Goal: Task Accomplishment & Management: Complete application form

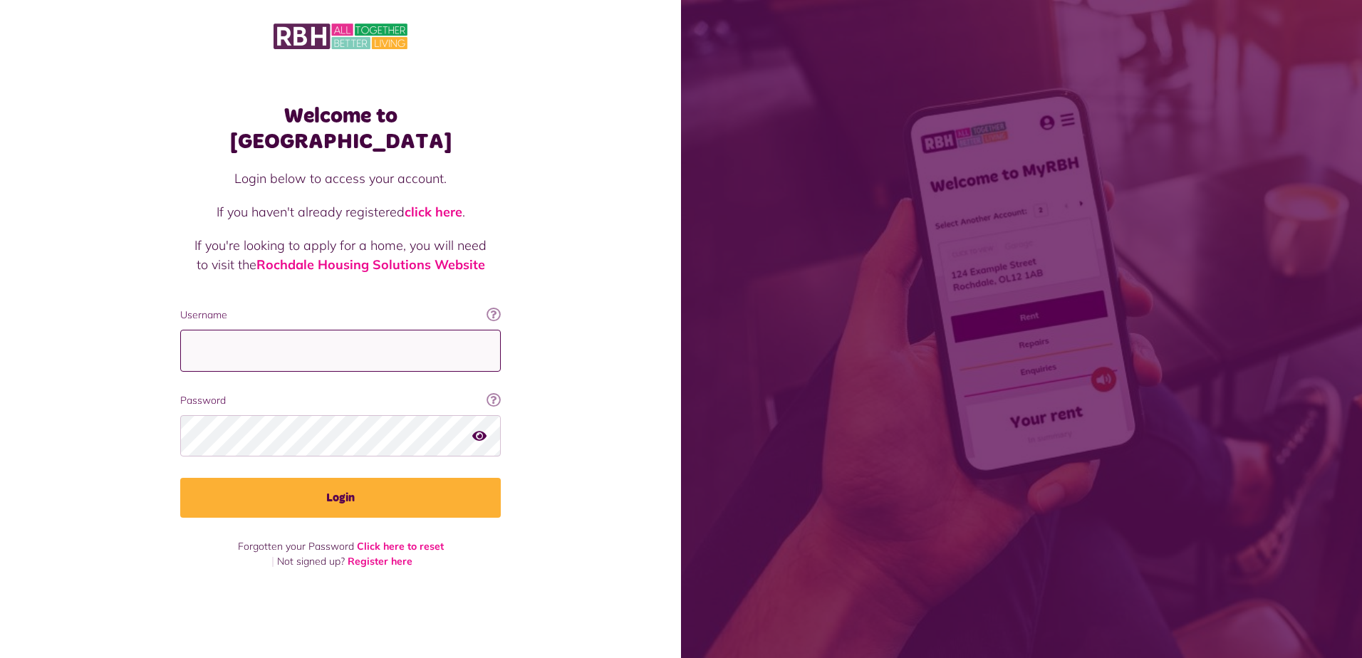
type input "**********"
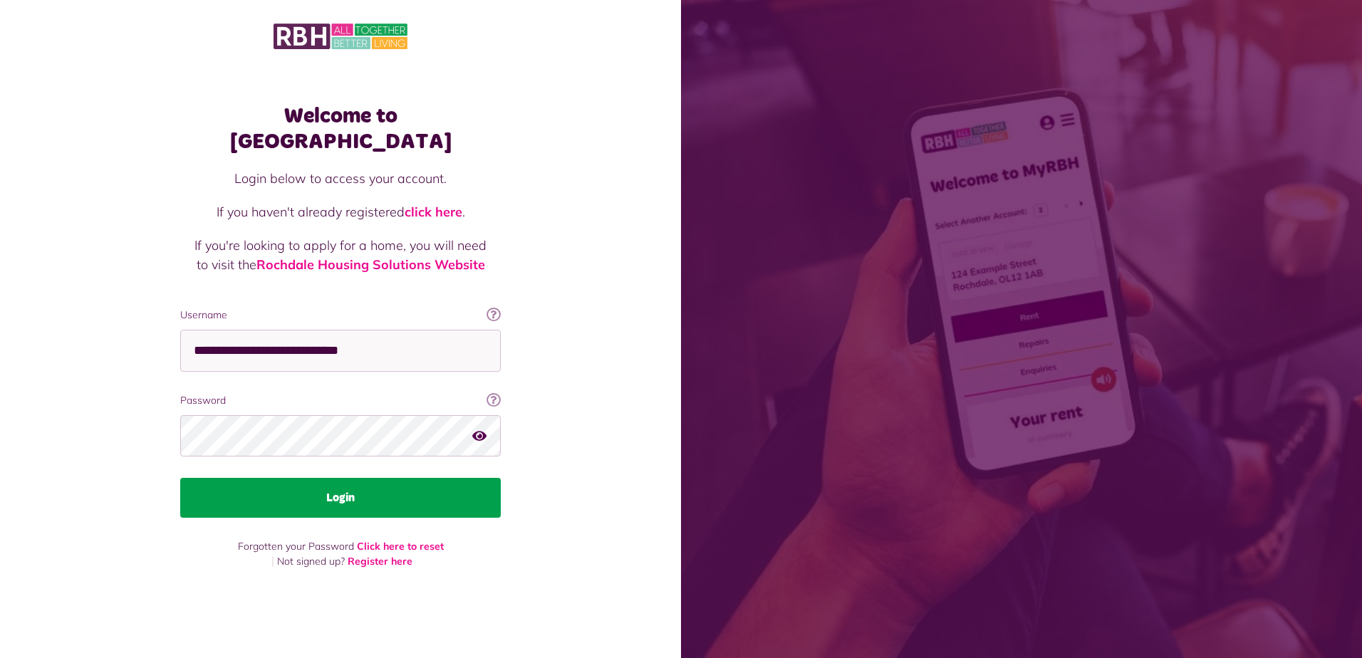
drag, startPoint x: 0, startPoint y: 0, endPoint x: 345, endPoint y: 496, distance: 604.7
click at [345, 496] on button "Login" at bounding box center [340, 498] width 320 height 40
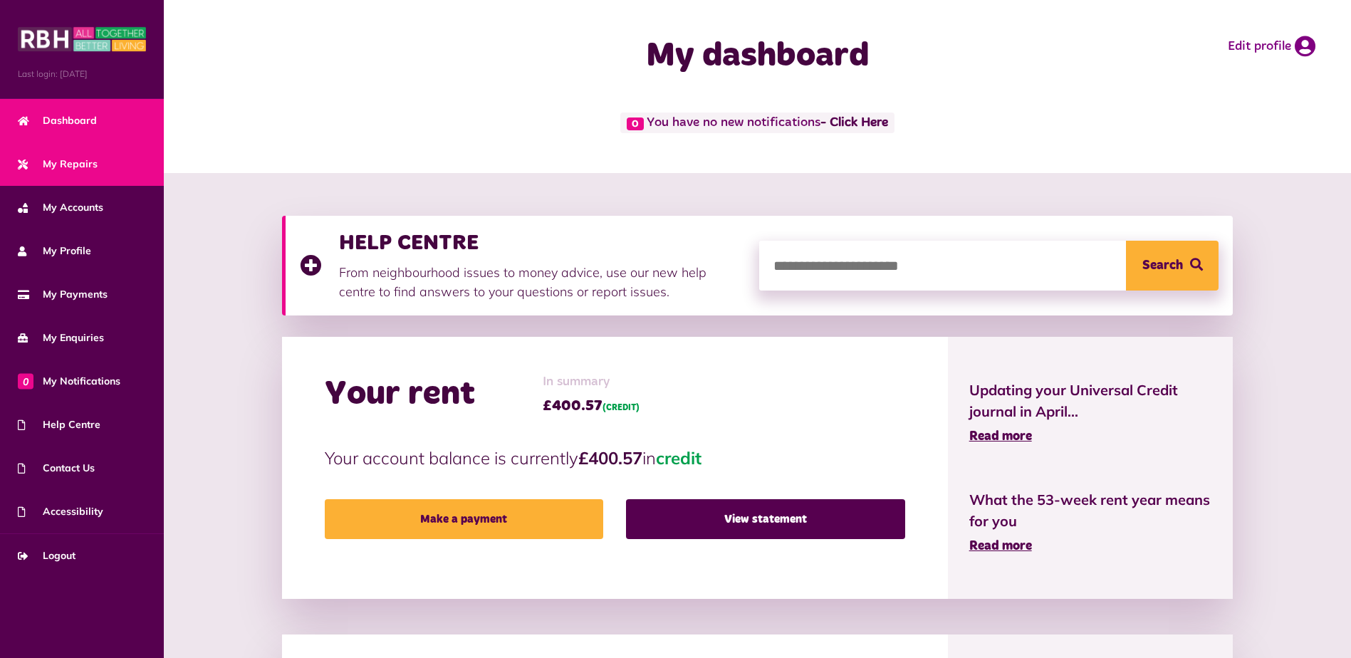
click at [93, 164] on span "My Repairs" at bounding box center [58, 164] width 80 height 15
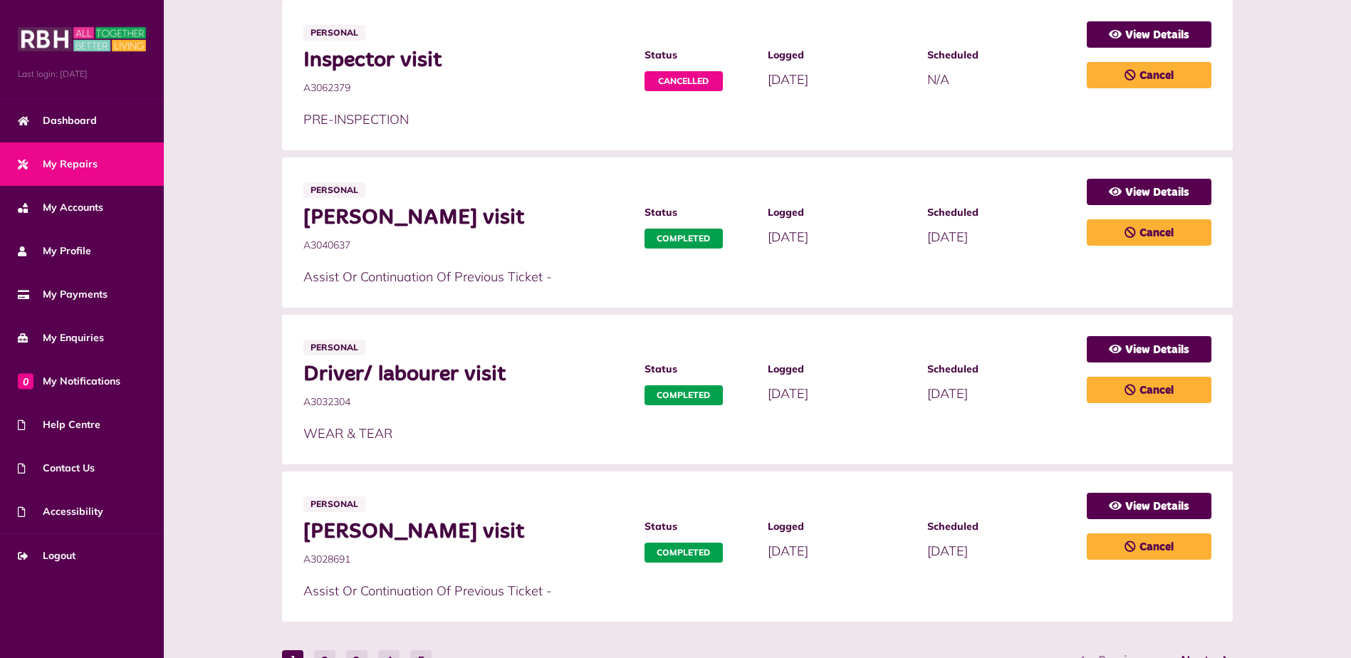
scroll to position [712, 0]
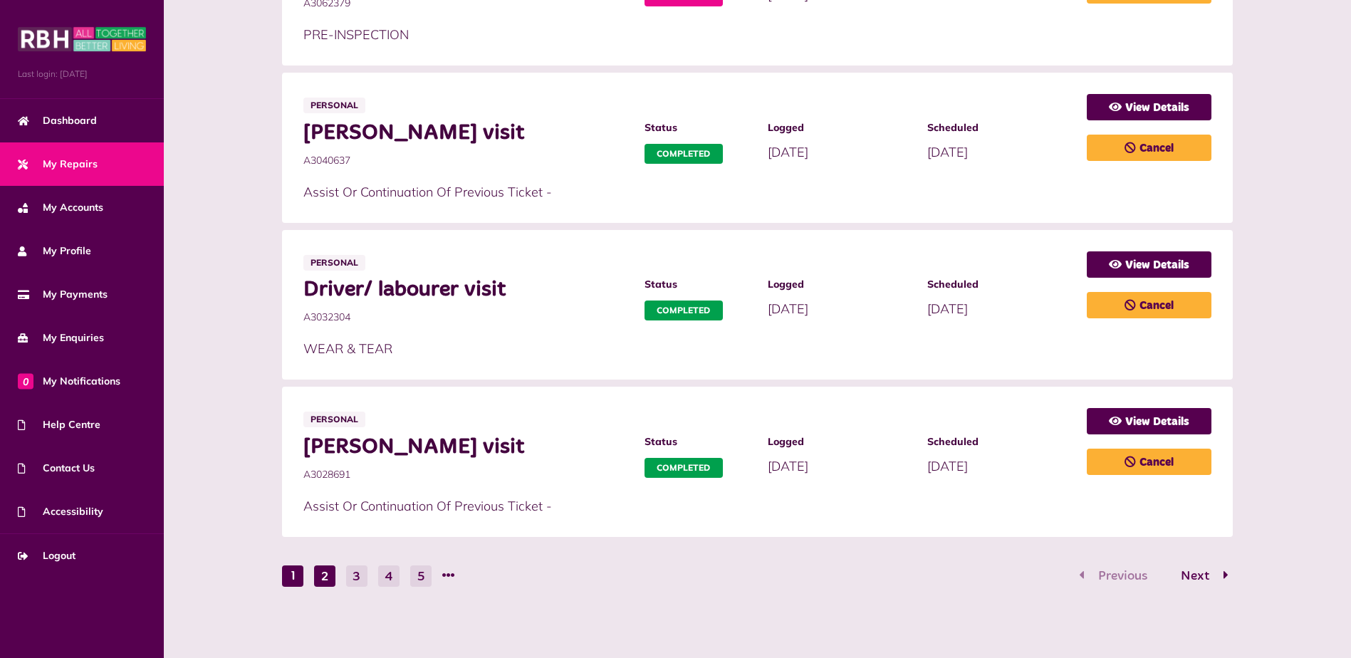
click at [325, 579] on button "2" at bounding box center [324, 575] width 21 height 21
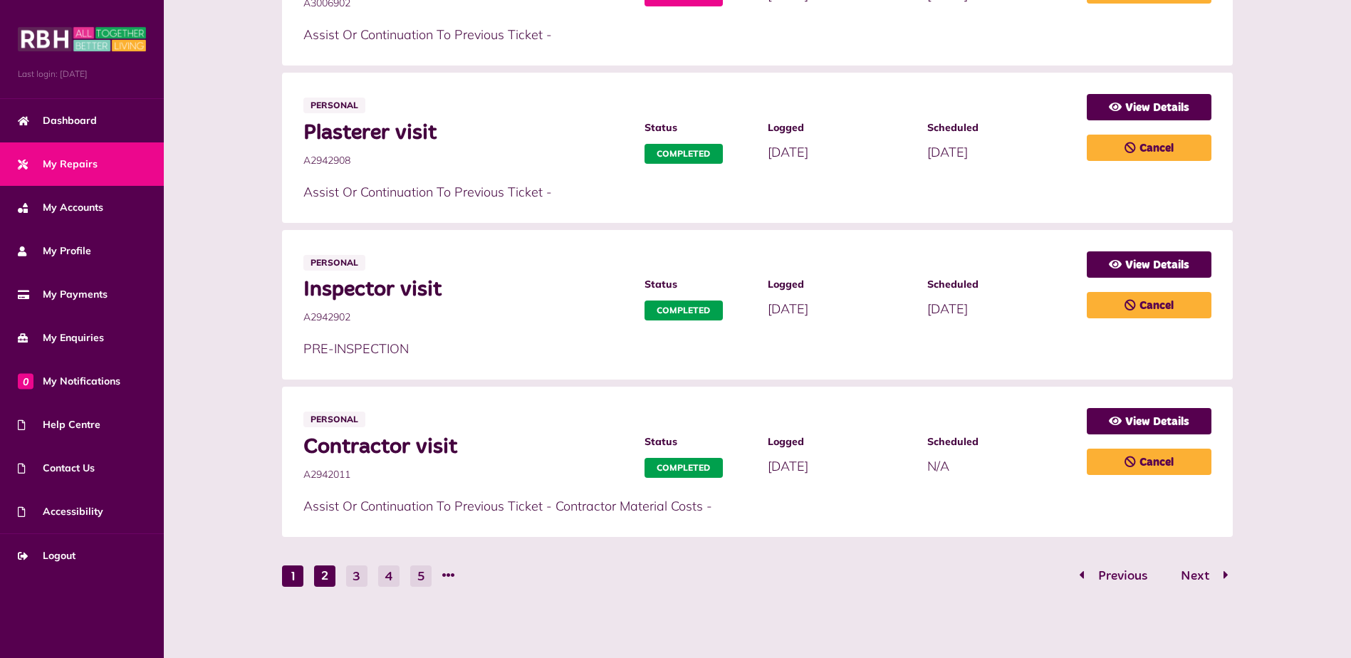
click at [295, 570] on button "1" at bounding box center [292, 575] width 21 height 21
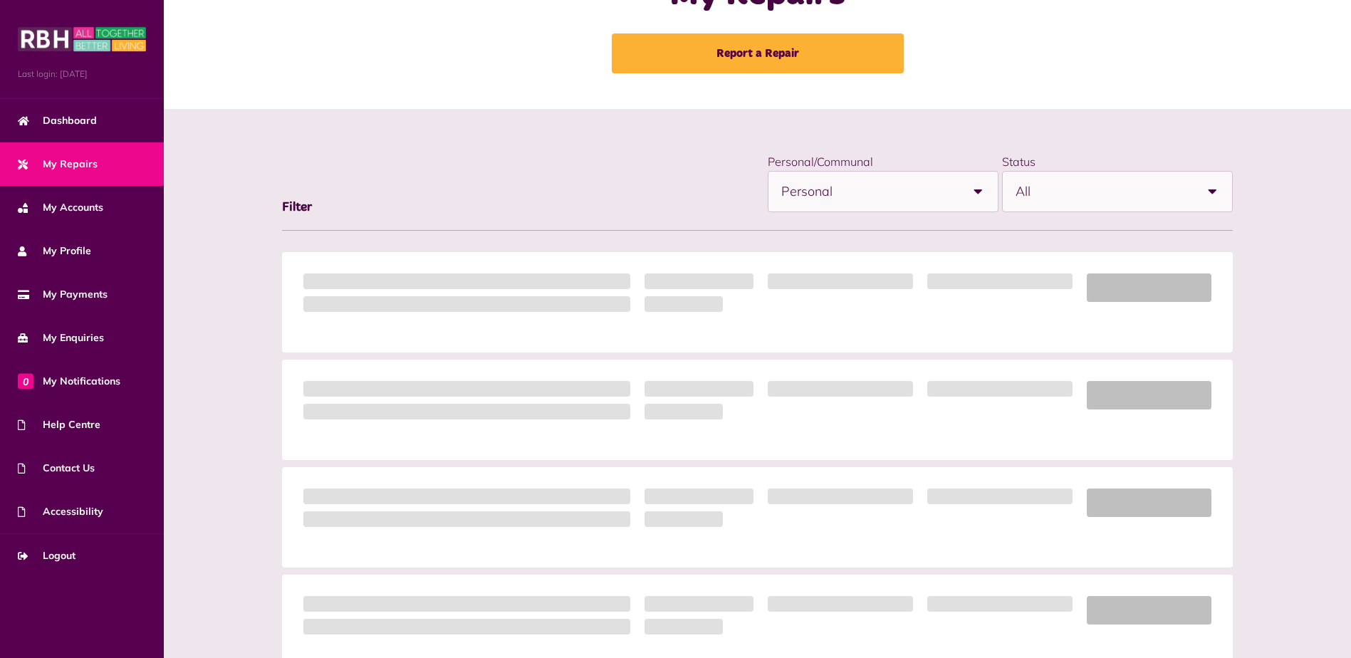
scroll to position [0, 0]
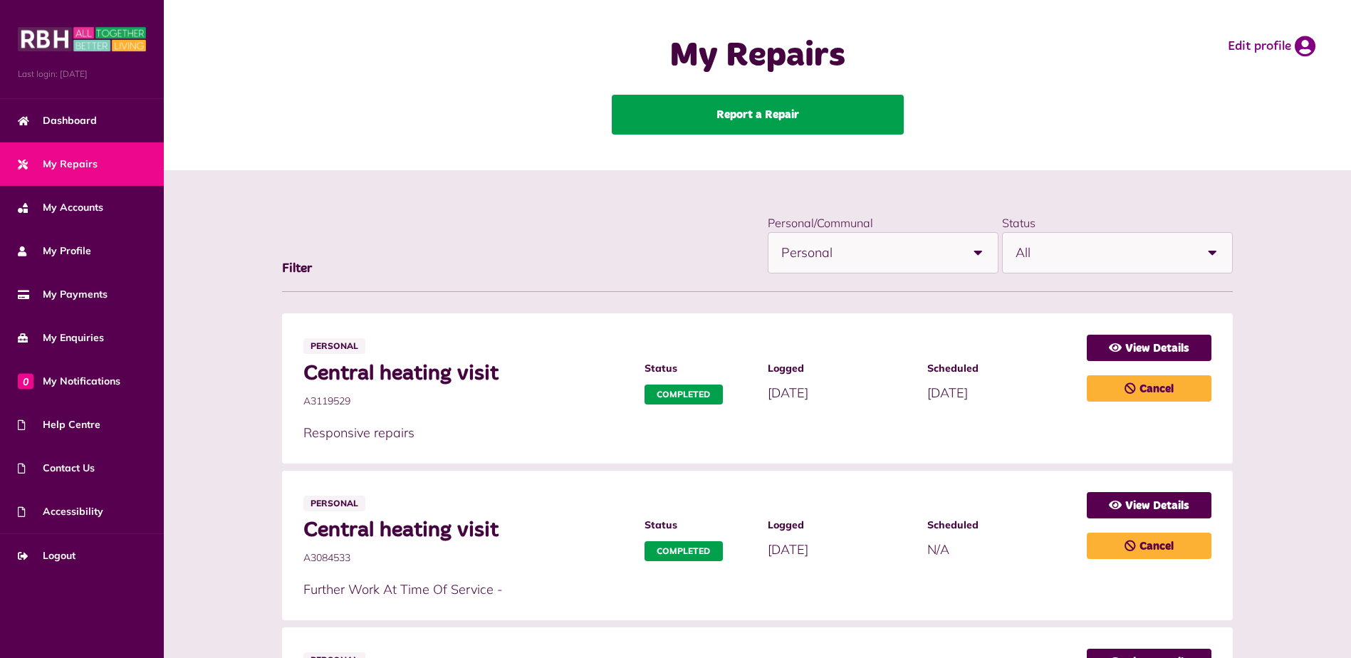
click at [710, 120] on link "Report a Repair" at bounding box center [758, 115] width 292 height 40
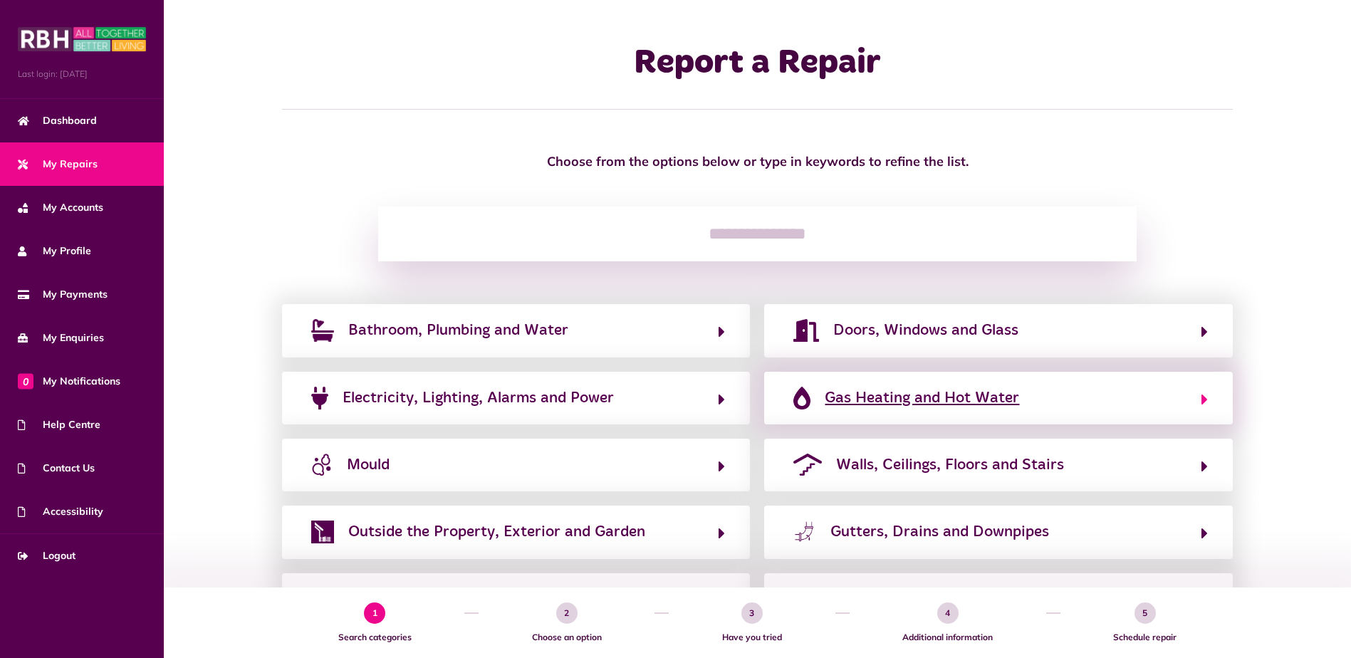
click at [870, 399] on span "Gas Heating and Hot Water" at bounding box center [922, 398] width 194 height 23
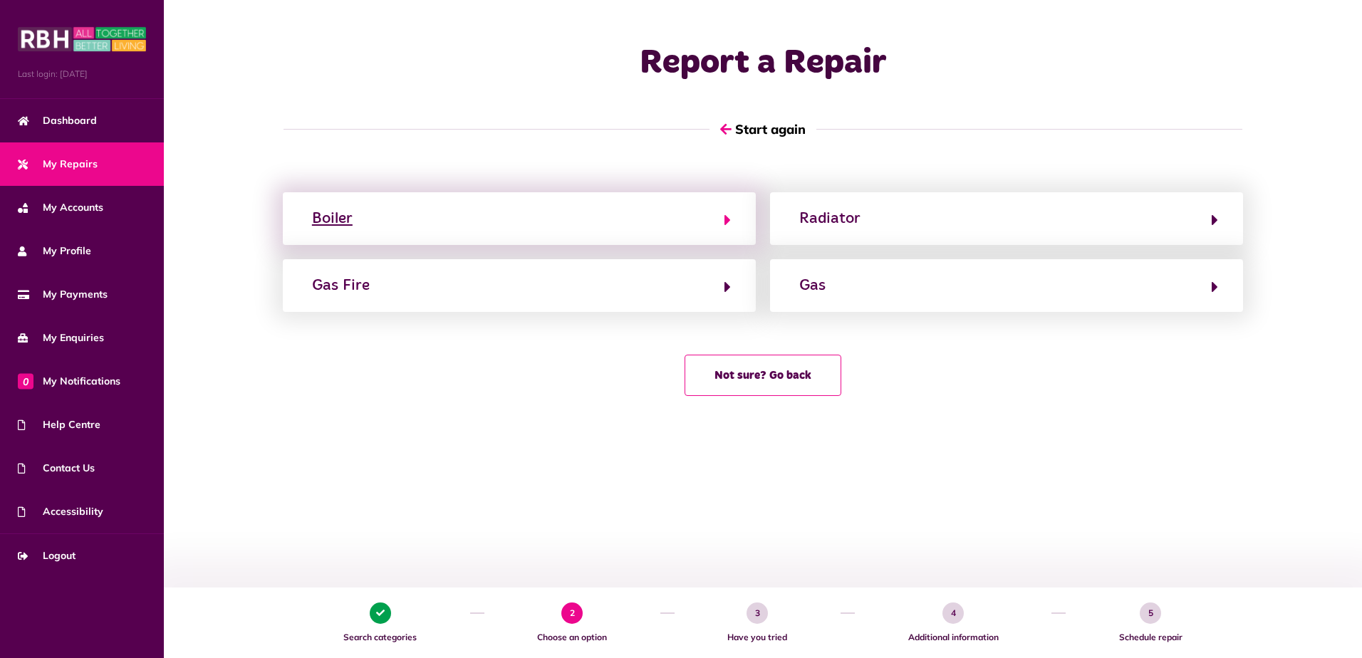
click at [409, 223] on button "Boiler" at bounding box center [519, 219] width 423 height 24
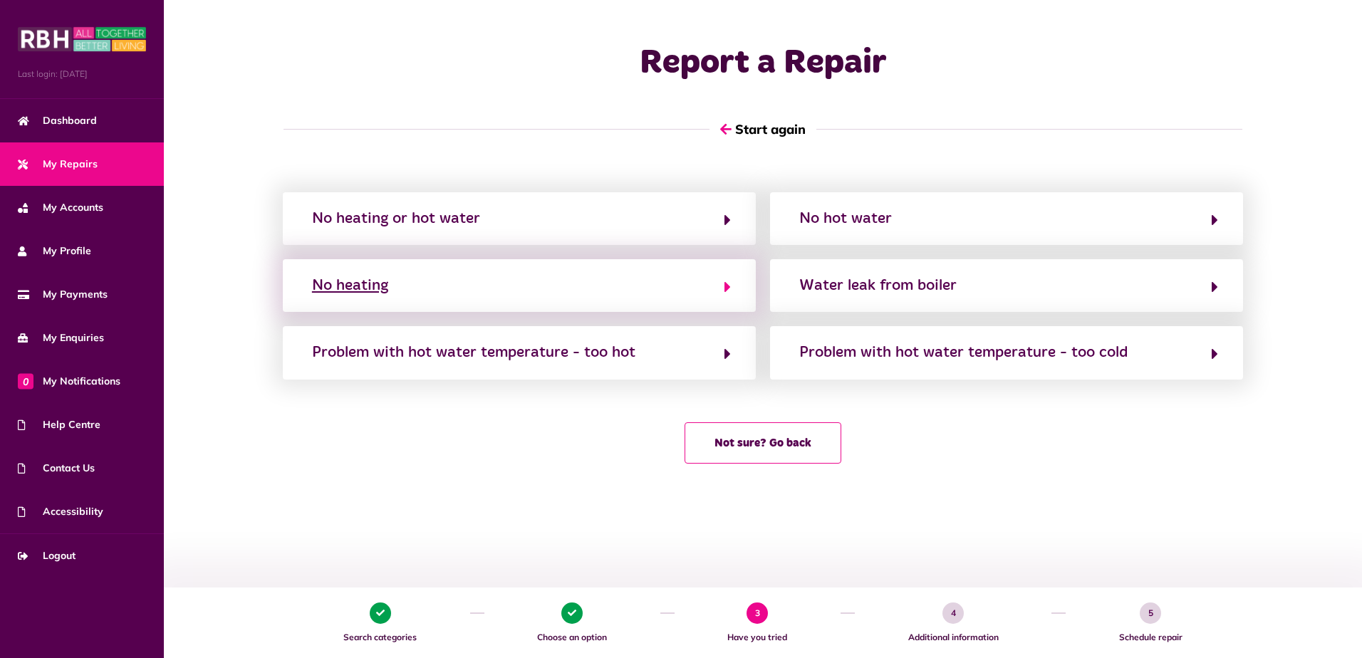
click at [357, 283] on div "No heating" at bounding box center [350, 285] width 76 height 23
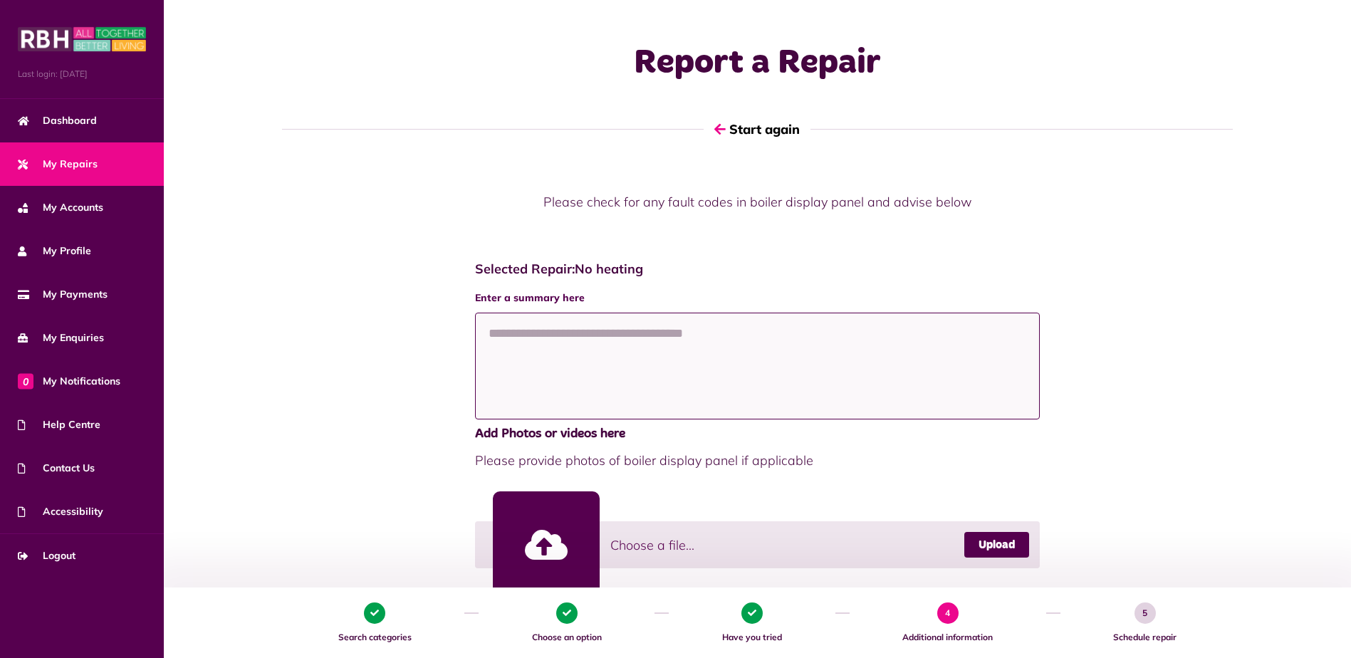
click at [521, 330] on textarea at bounding box center [757, 366] width 565 height 107
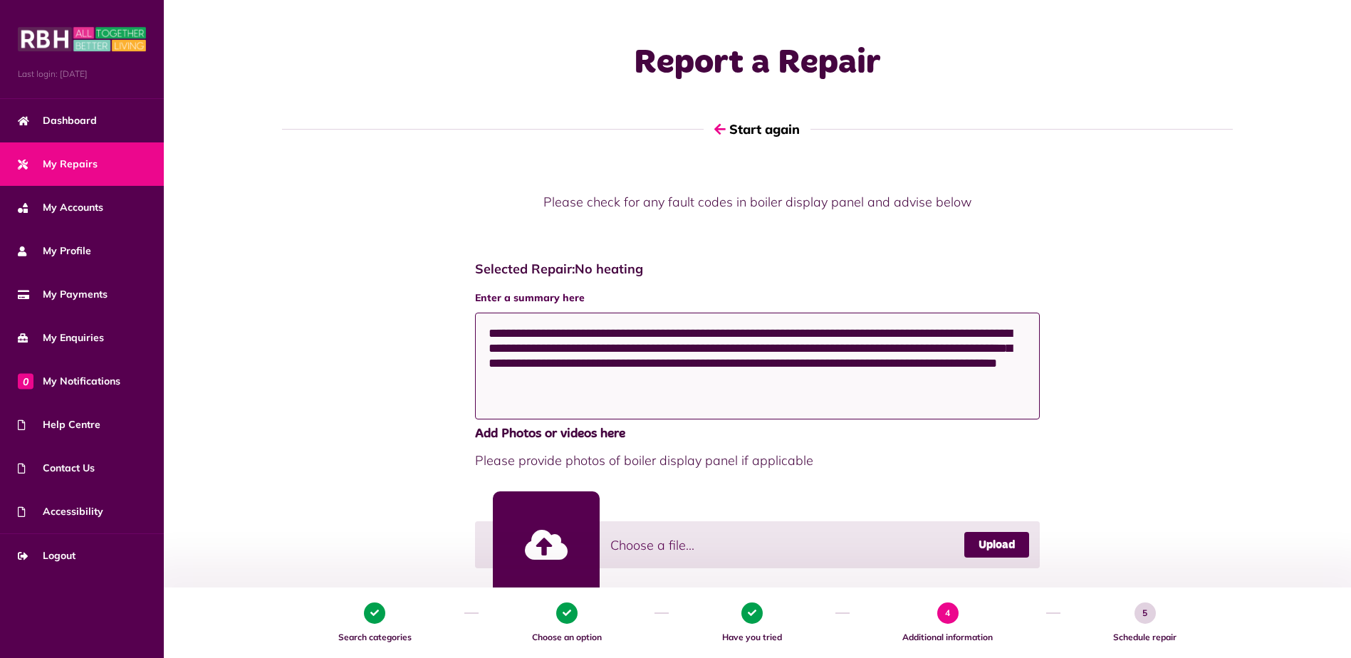
click at [491, 331] on textarea "**********" at bounding box center [757, 366] width 565 height 107
click at [587, 333] on textarea "**********" at bounding box center [757, 366] width 565 height 107
click at [741, 332] on textarea "**********" at bounding box center [757, 366] width 565 height 107
click at [798, 330] on textarea "**********" at bounding box center [757, 366] width 565 height 107
click at [775, 349] on textarea "**********" at bounding box center [757, 366] width 565 height 107
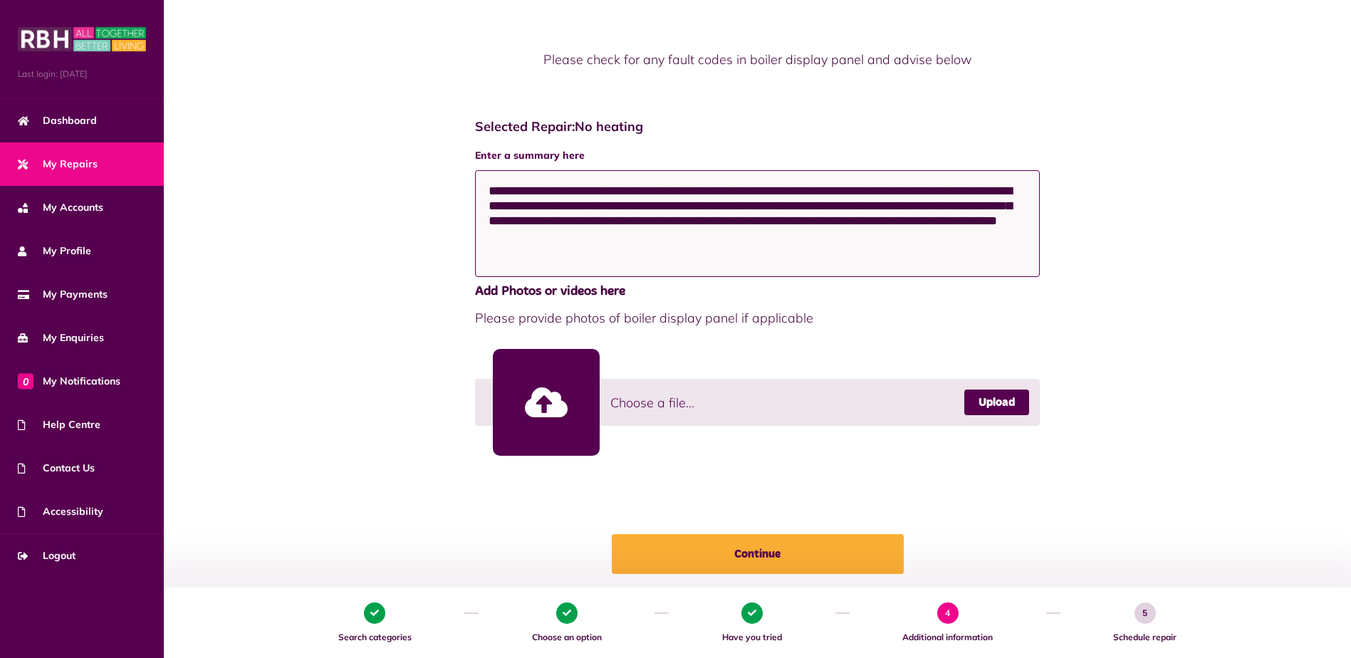
scroll to position [214, 0]
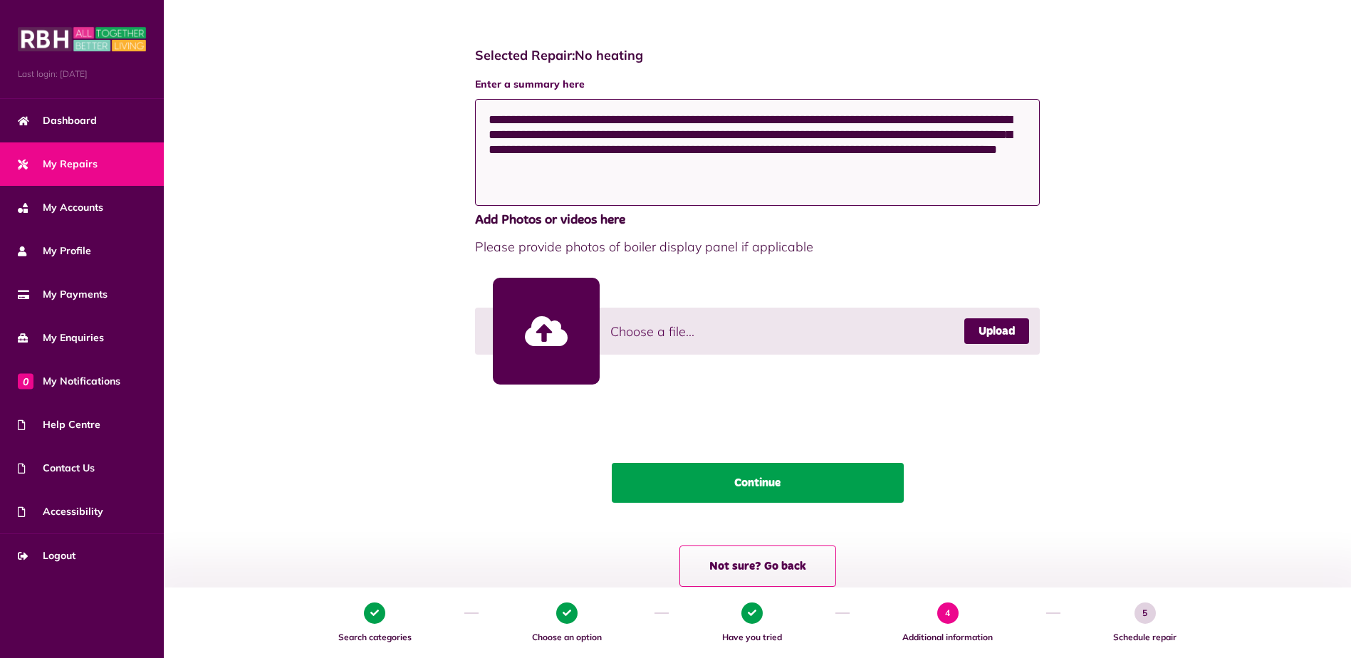
type textarea "**********"
click at [756, 483] on button "Continue" at bounding box center [758, 483] width 292 height 40
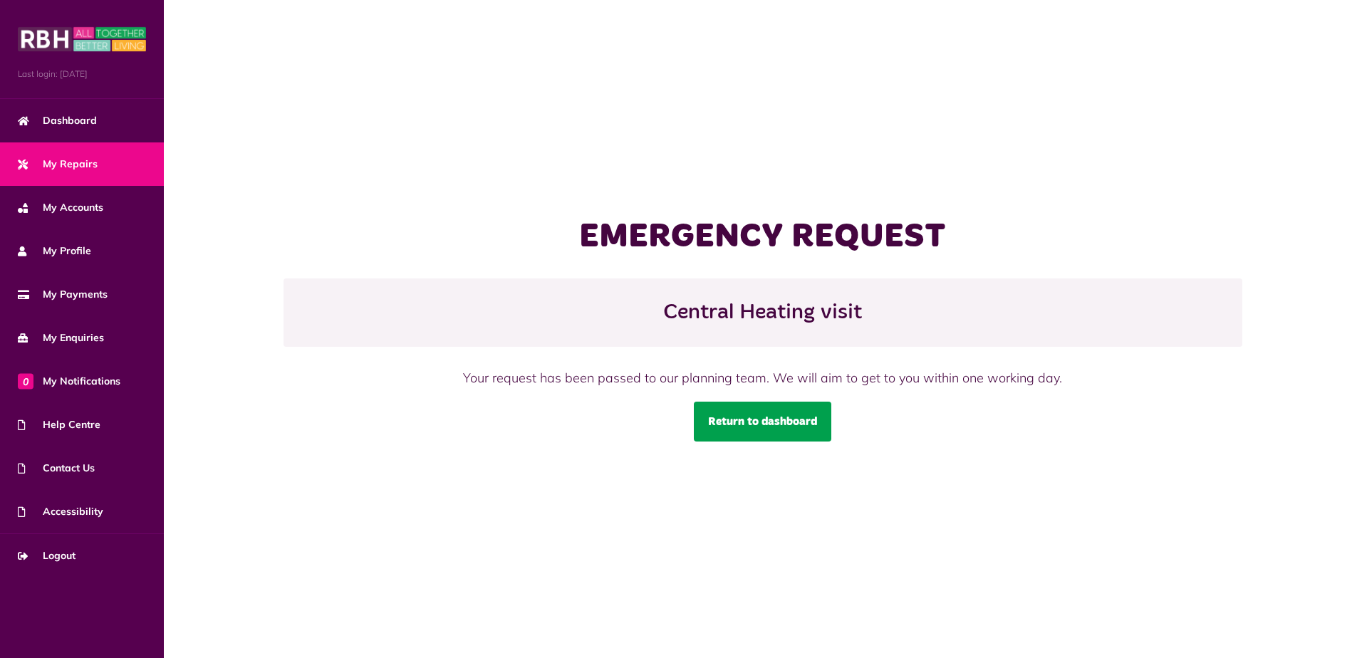
click at [769, 419] on link "Return to dashboard" at bounding box center [762, 422] width 137 height 40
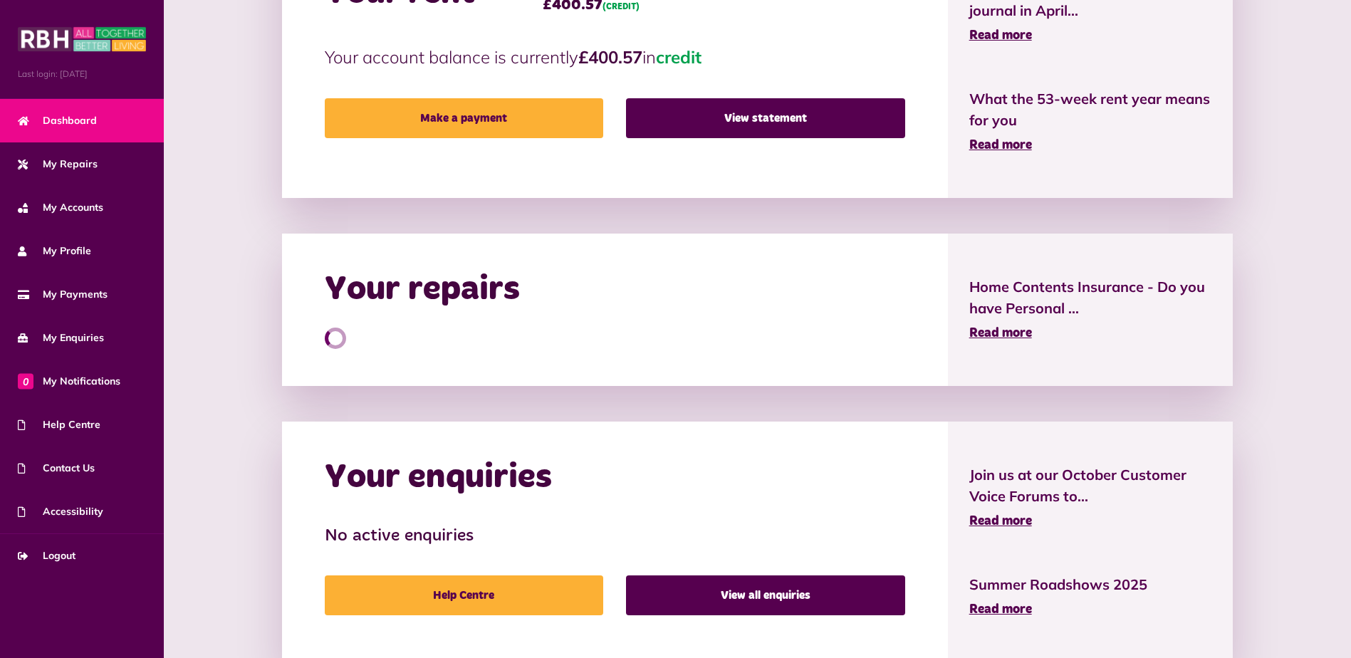
scroll to position [444, 0]
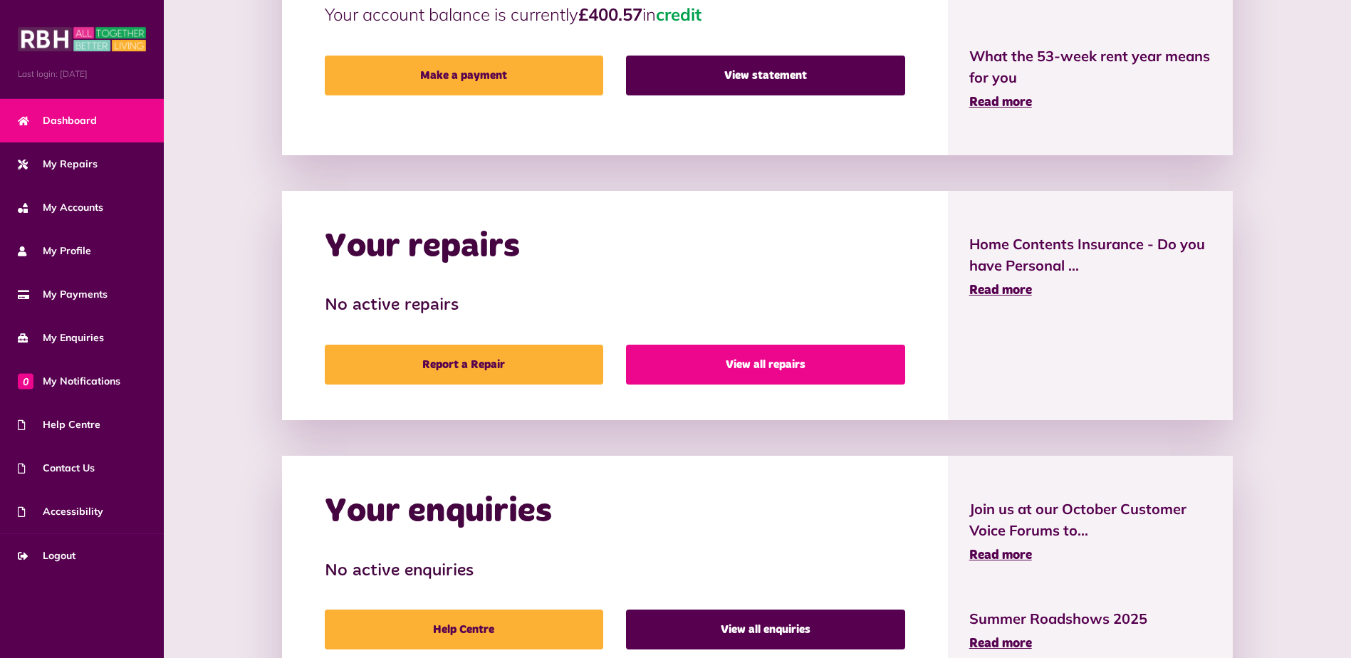
click at [774, 366] on link "View all repairs" at bounding box center [765, 365] width 278 height 40
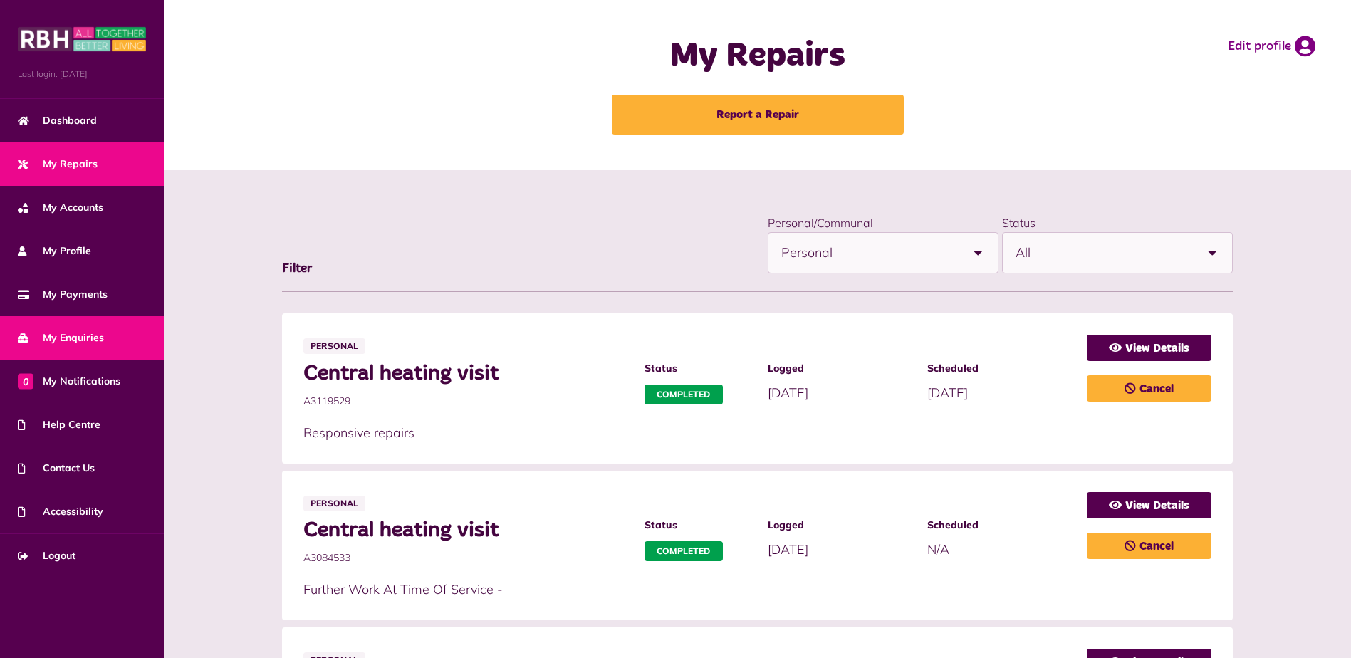
click at [102, 333] on span "My Enquiries" at bounding box center [61, 337] width 86 height 15
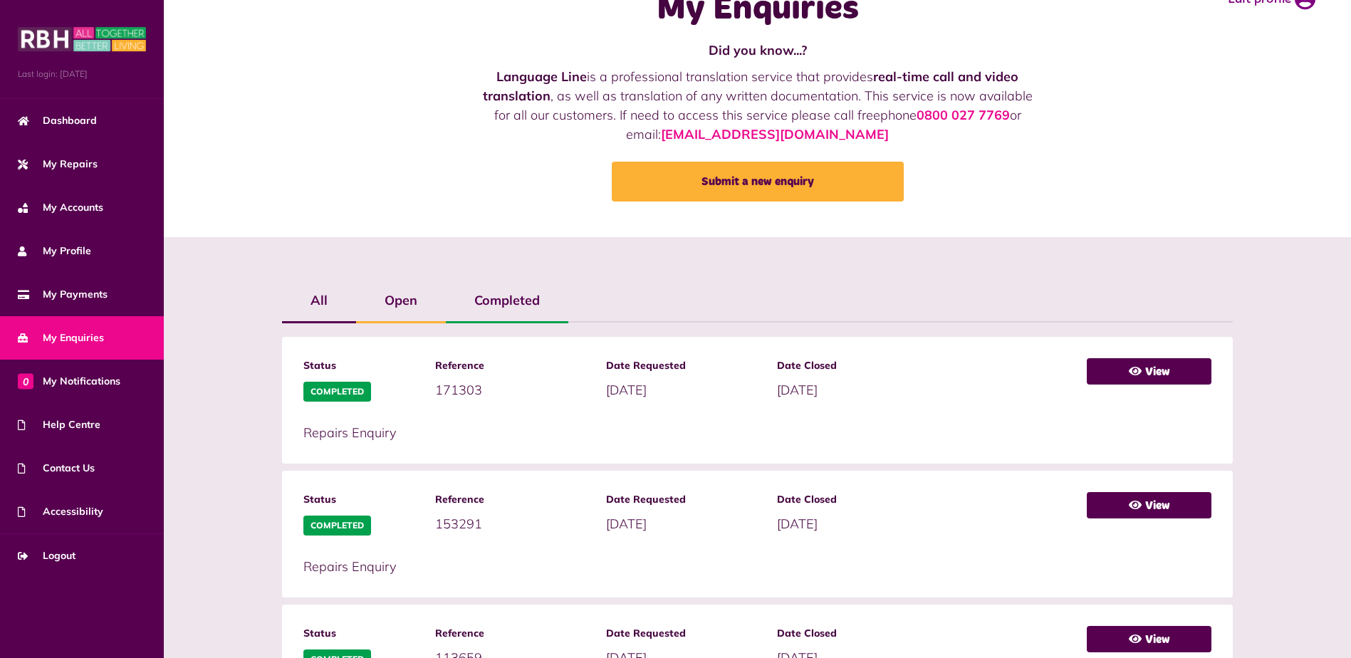
scroll to position [71, 0]
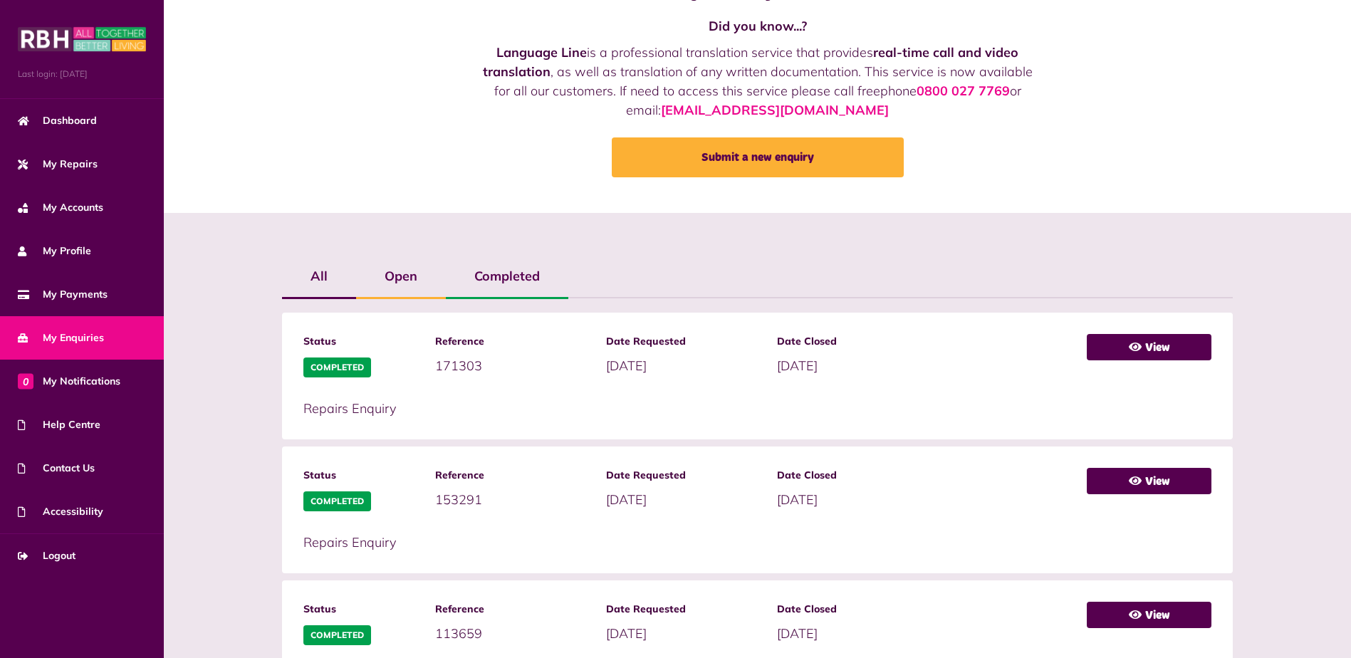
click at [397, 275] on label "Open" at bounding box center [401, 276] width 90 height 41
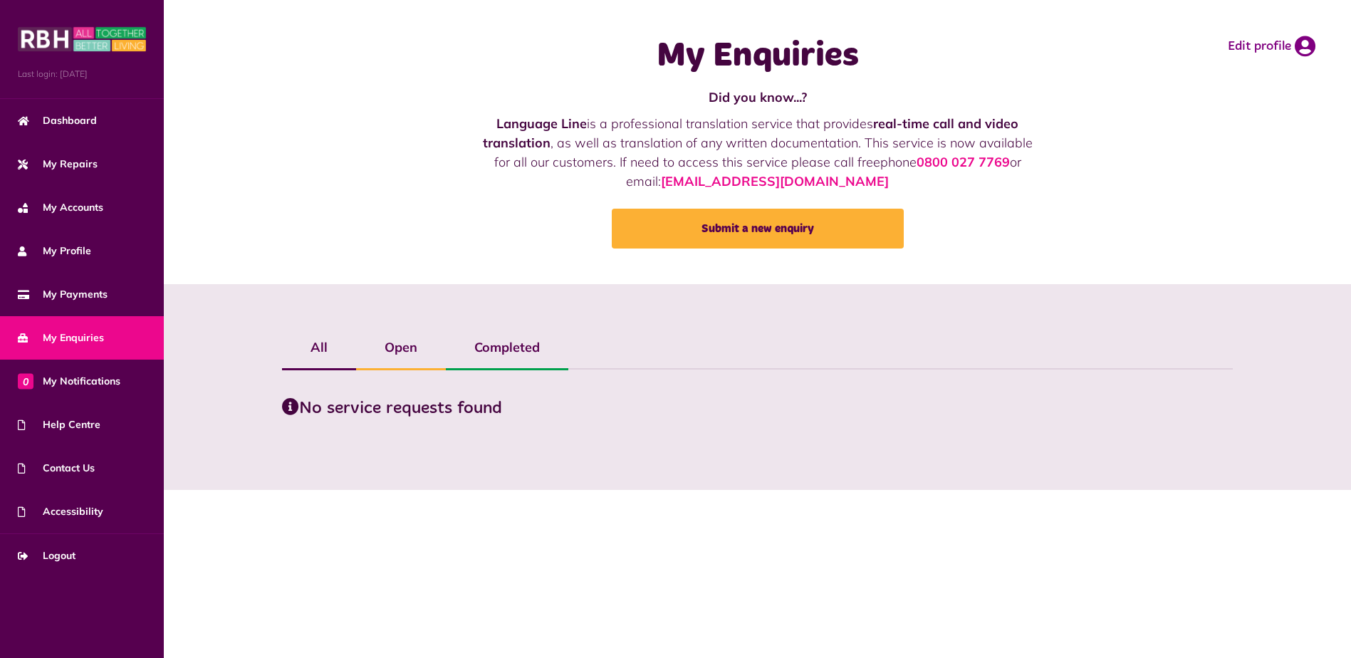
scroll to position [0, 0]
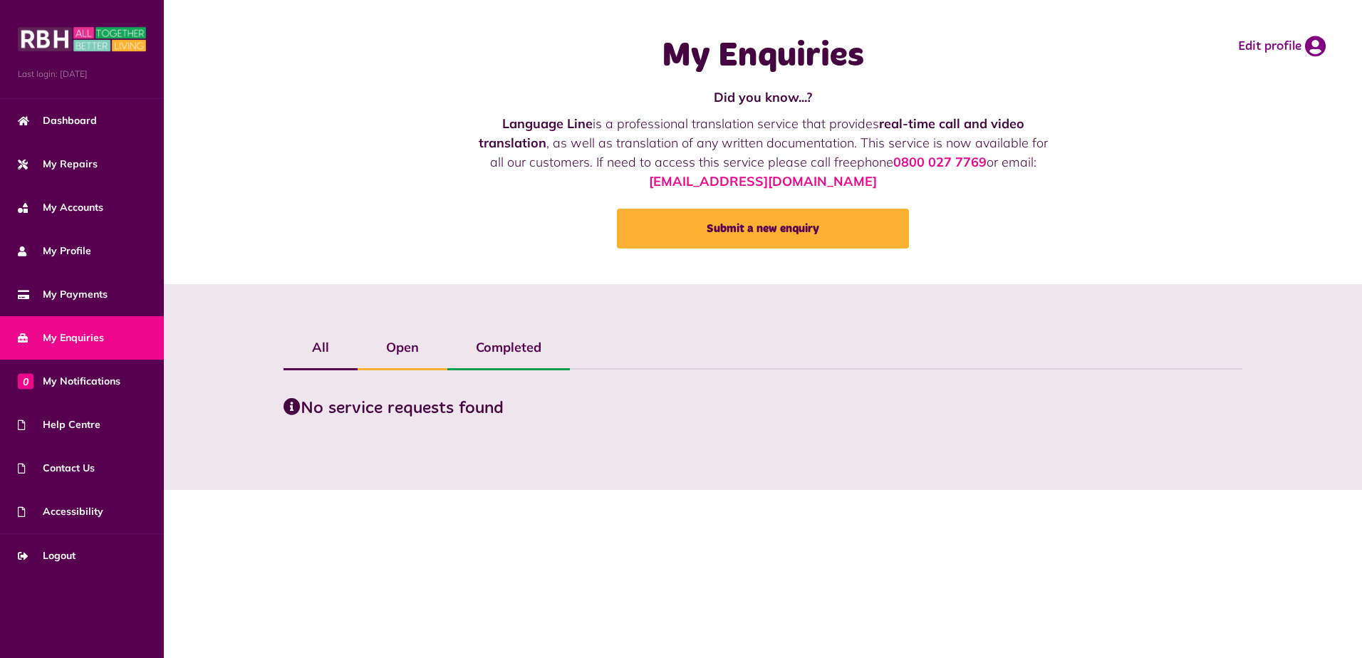
drag, startPoint x: 310, startPoint y: 348, endPoint x: 602, endPoint y: 347, distance: 292.0
click at [311, 348] on label "All" at bounding box center [320, 347] width 74 height 41
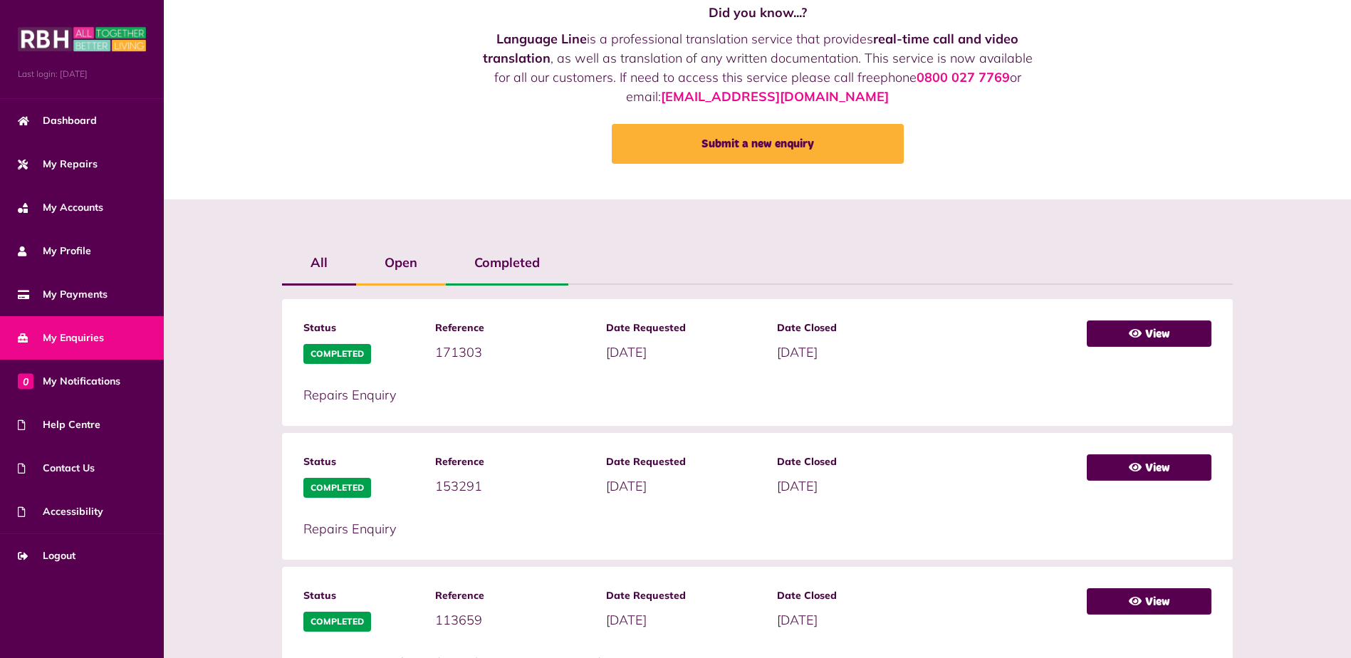
scroll to position [73, 0]
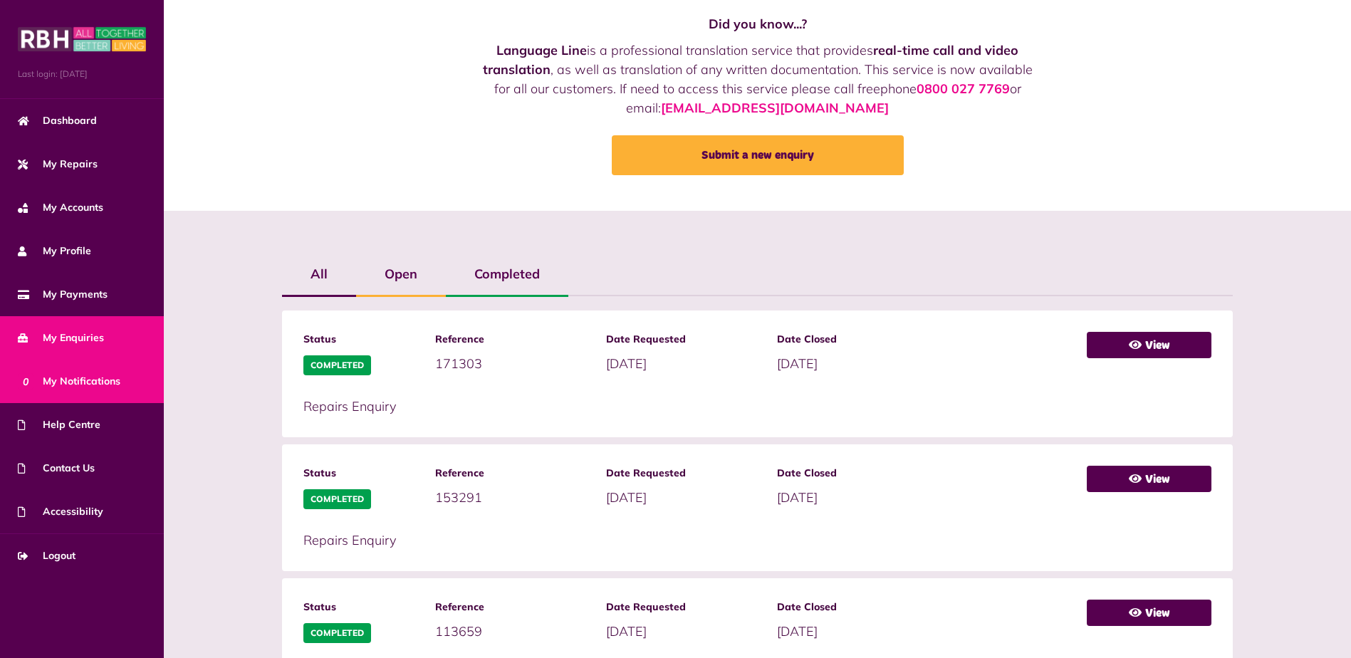
click at [74, 388] on span "0 My Notifications" at bounding box center [69, 381] width 103 height 15
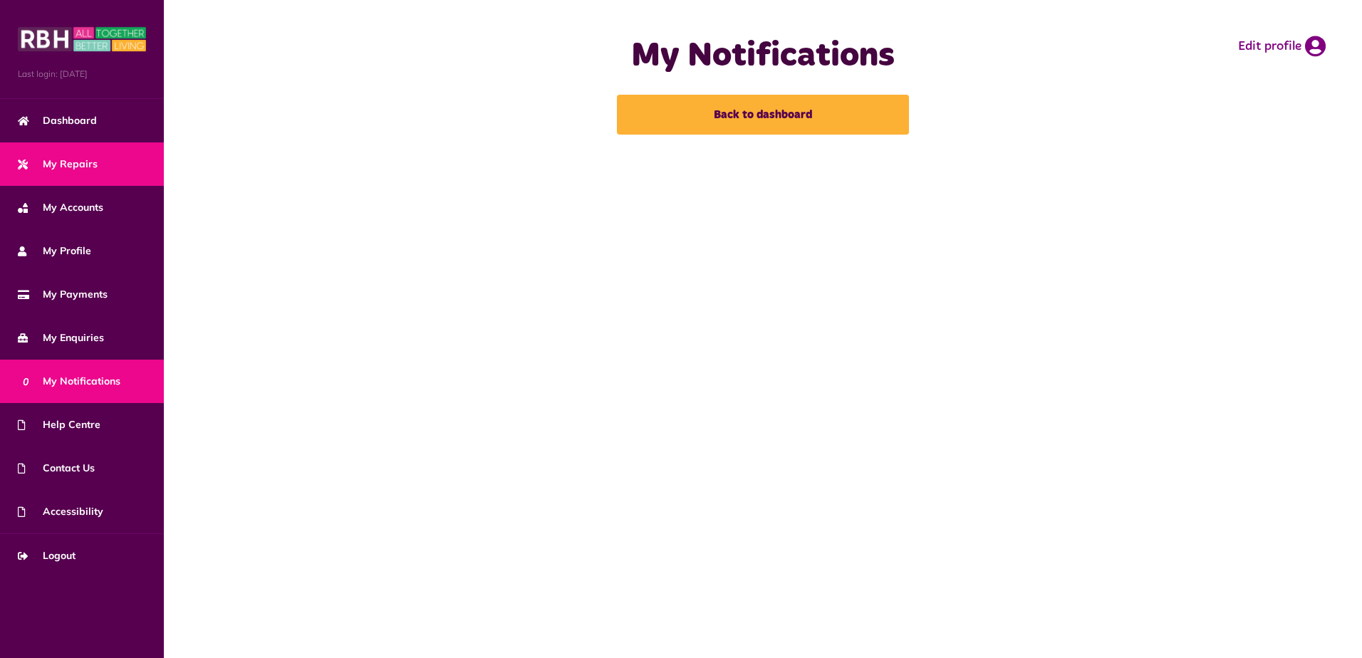
click at [84, 166] on span "My Repairs" at bounding box center [58, 164] width 80 height 15
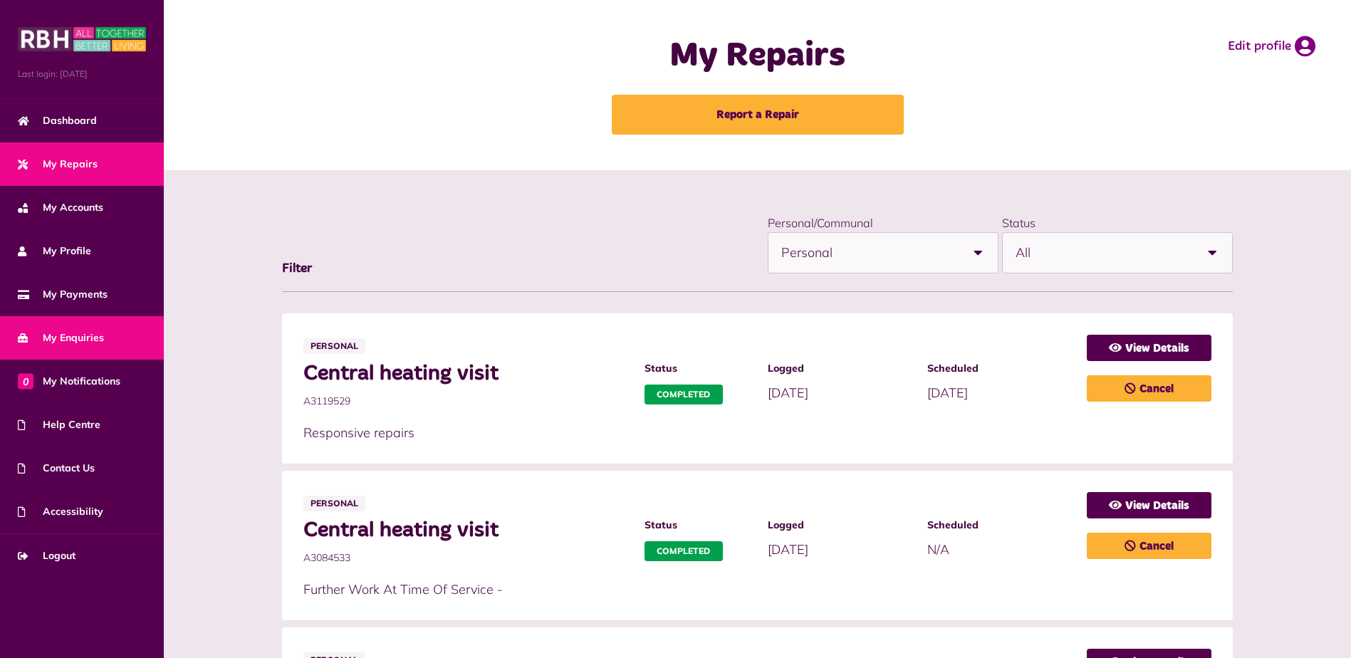
click at [81, 330] on span "My Enquiries" at bounding box center [61, 337] width 86 height 15
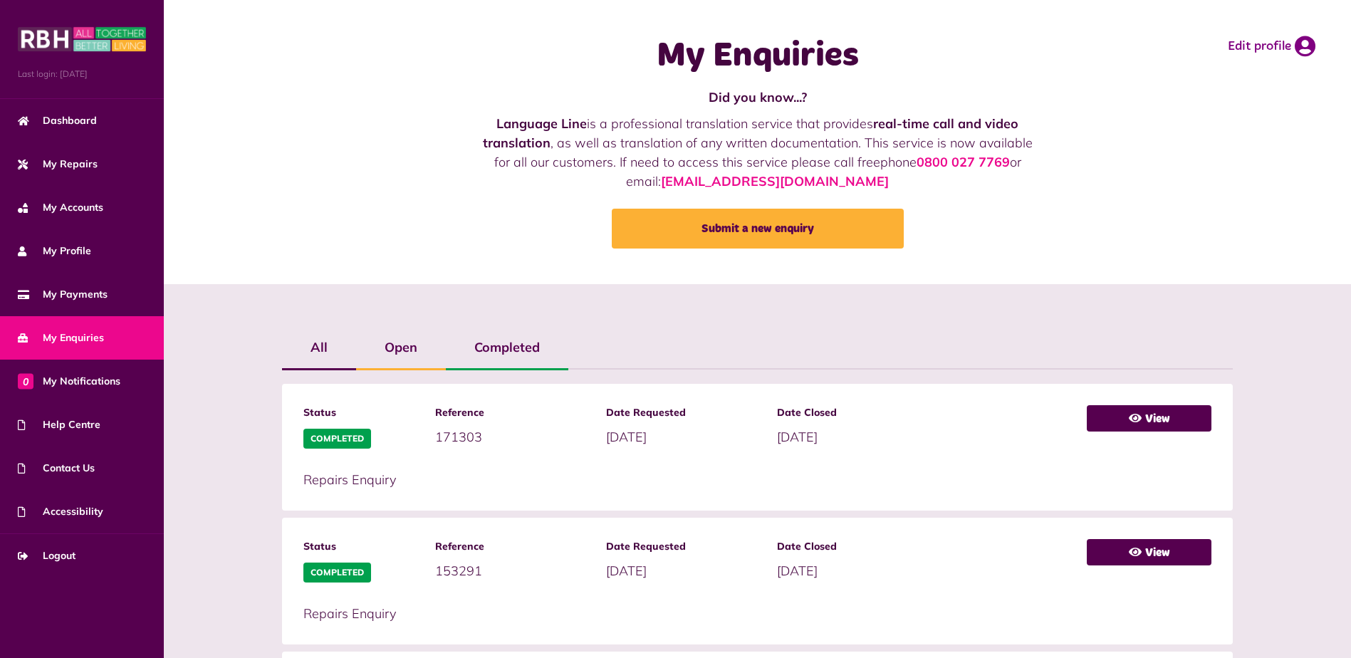
click at [465, 224] on div "My Enquiries Did you know...? Language Line is a professional translation servi…" at bounding box center [757, 142] width 1159 height 256
drag, startPoint x: 94, startPoint y: 429, endPoint x: 99, endPoint y: 422, distance: 8.7
click at [94, 429] on span "Help Centre" at bounding box center [59, 424] width 83 height 15
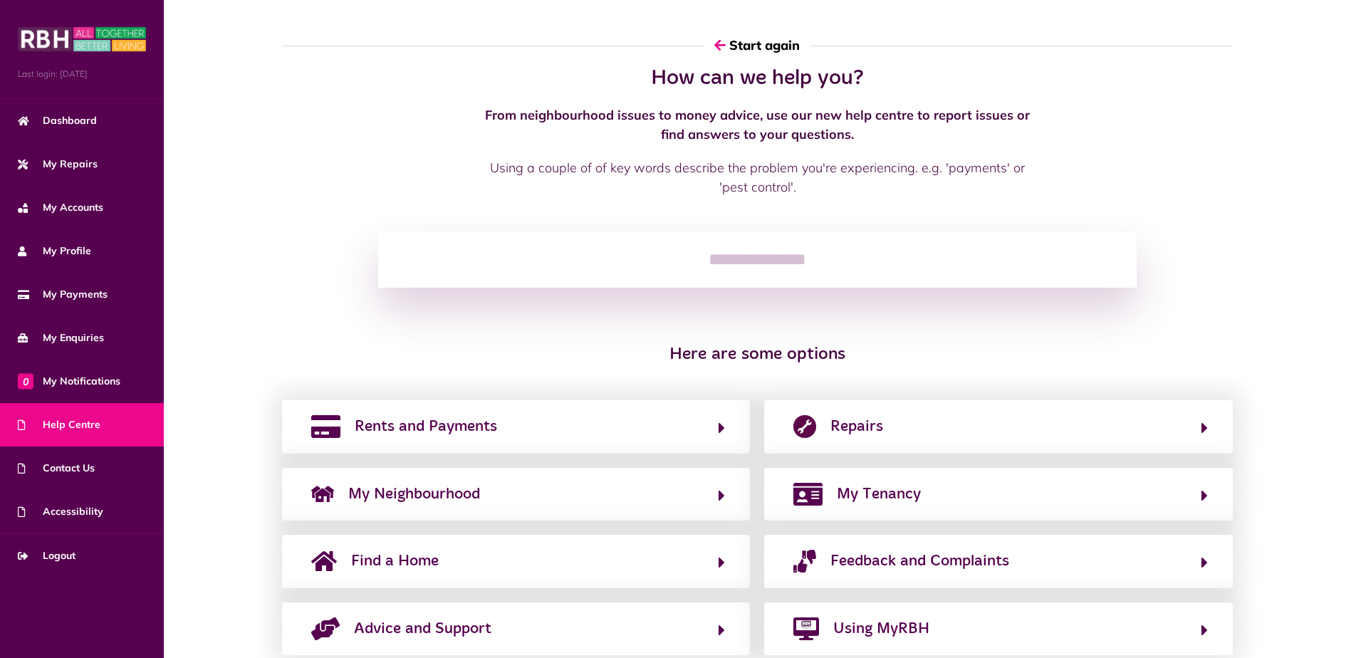
scroll to position [40, 0]
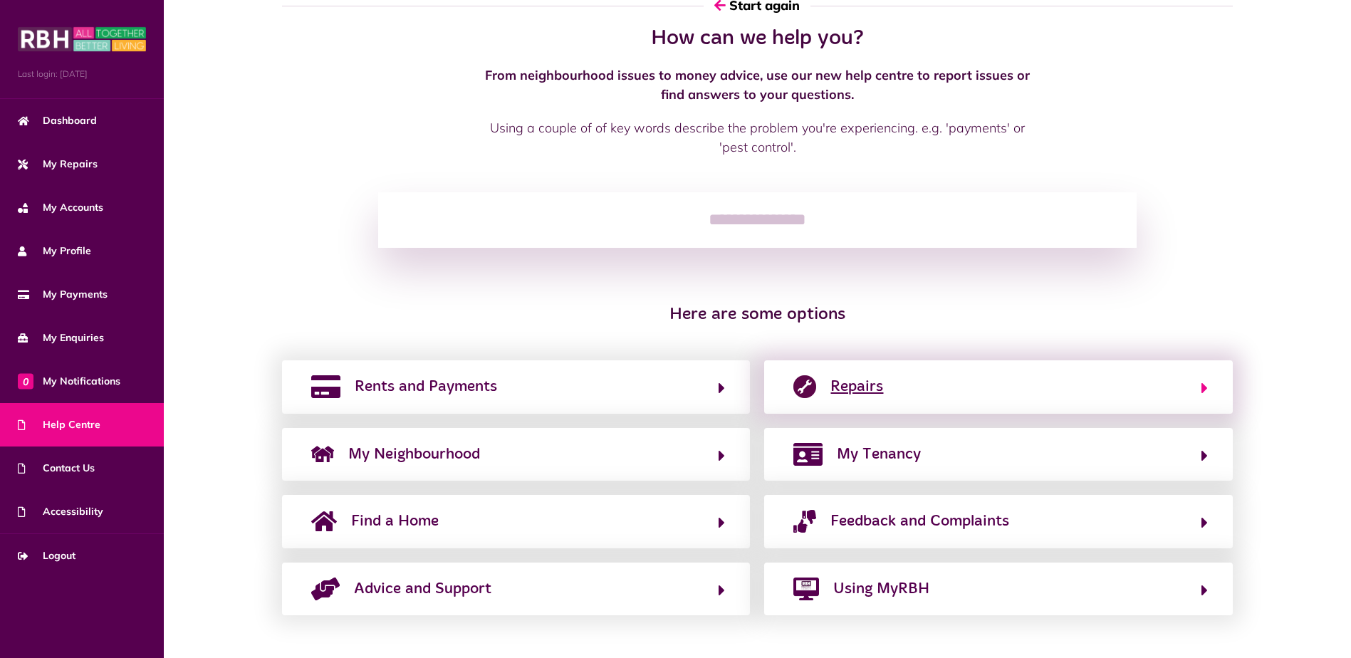
click at [865, 387] on span "Repairs" at bounding box center [856, 386] width 53 height 23
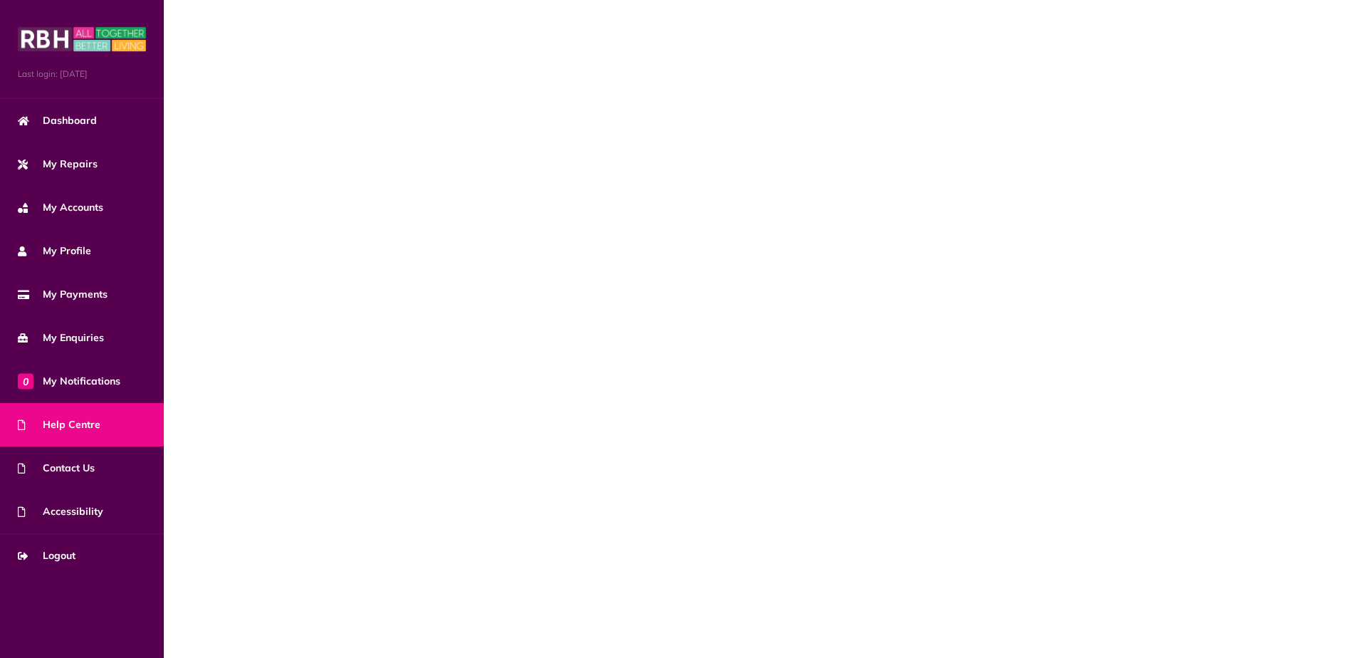
scroll to position [0, 0]
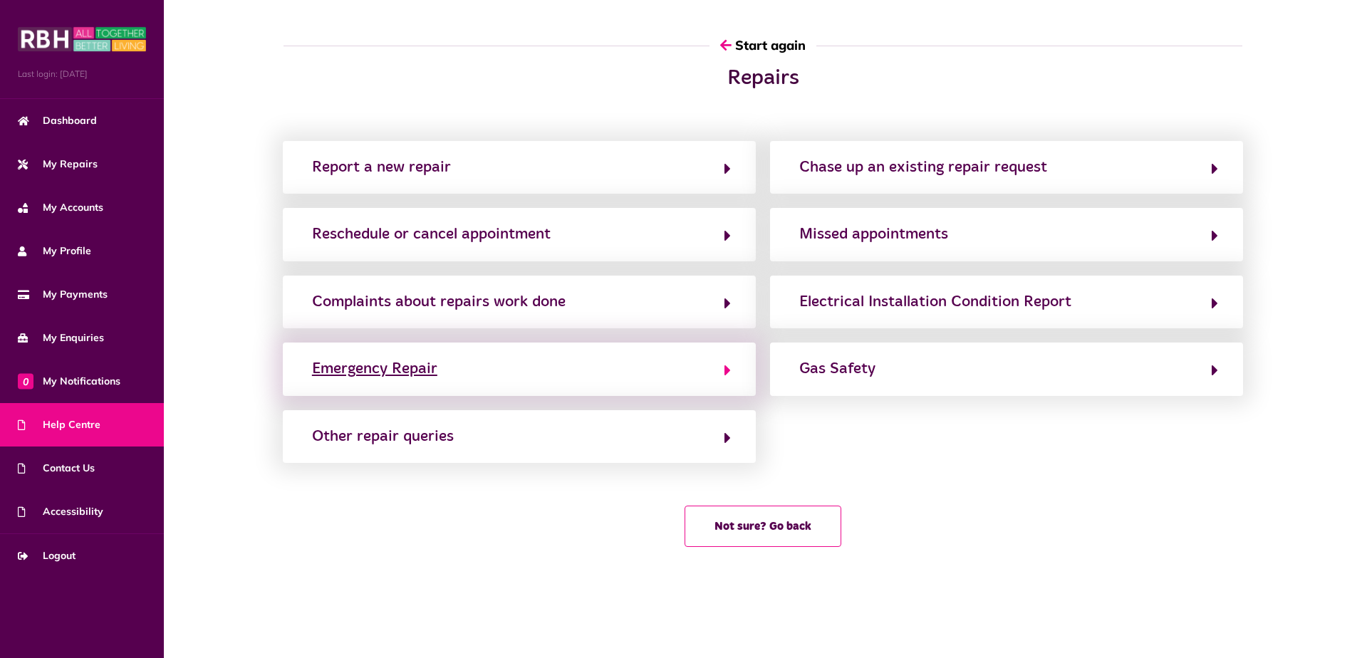
click at [436, 368] on div "Emergency Repair" at bounding box center [374, 368] width 125 height 23
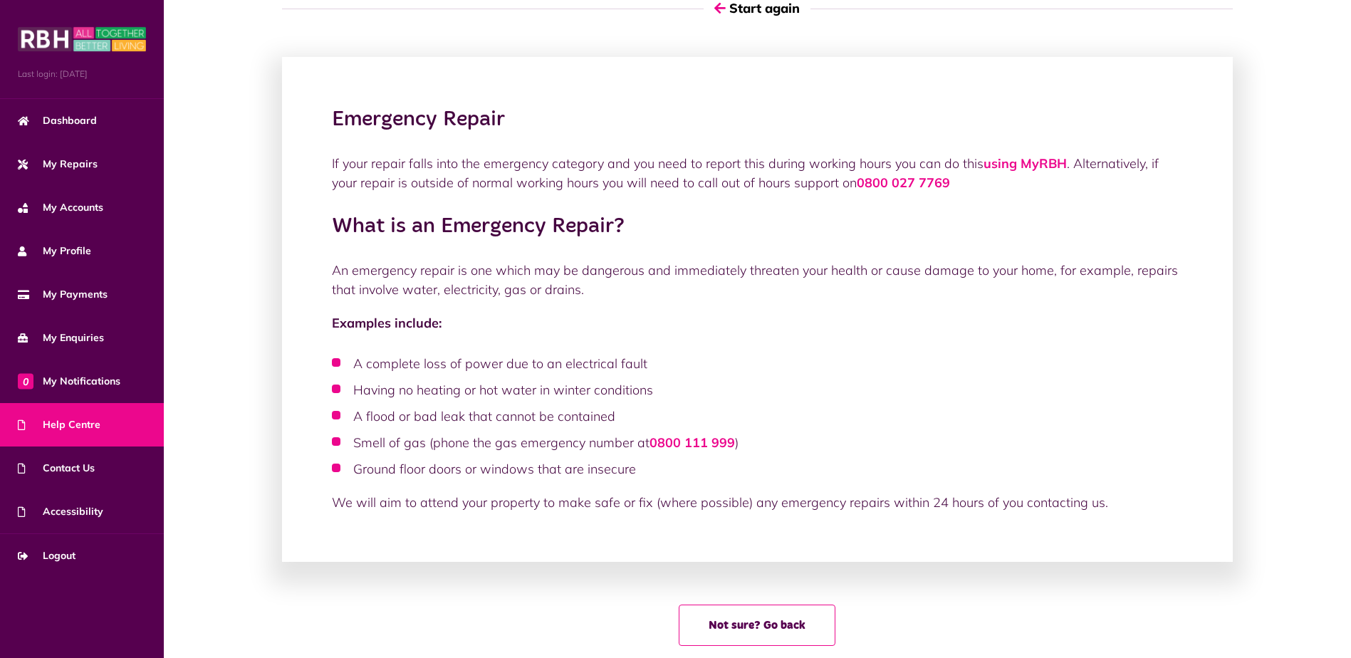
scroll to position [68, 0]
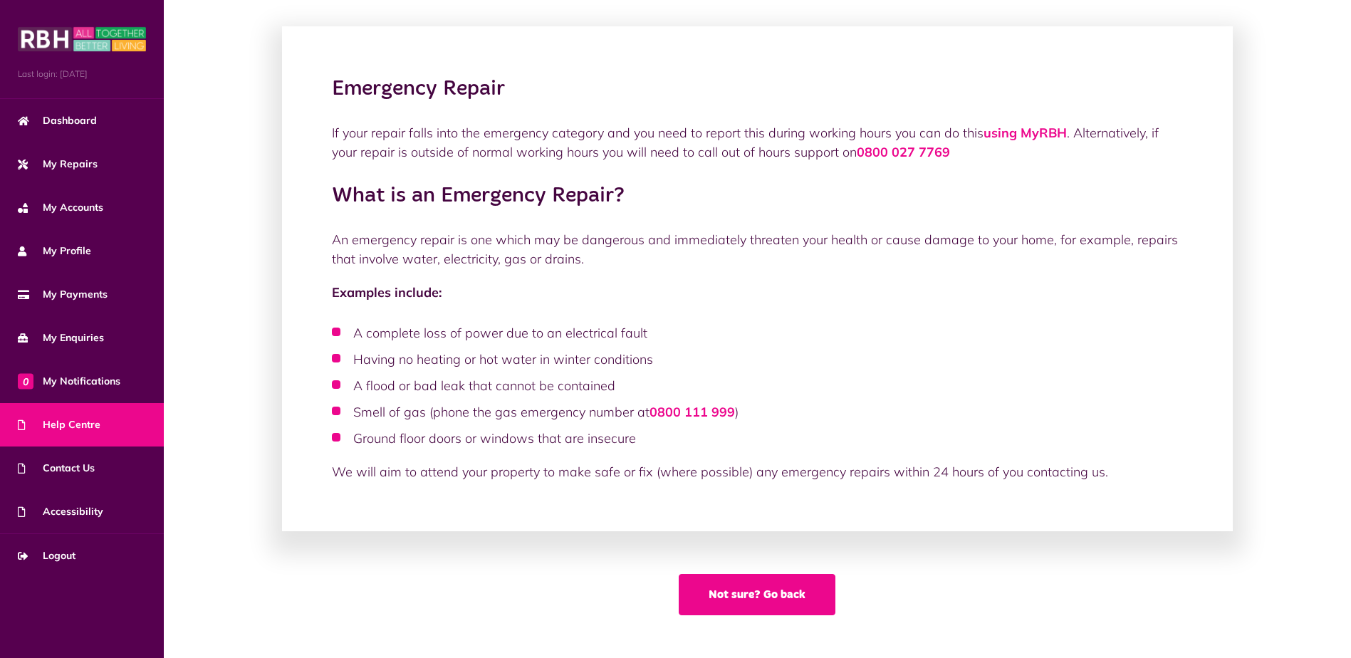
click at [746, 592] on button "Not sure? Go back" at bounding box center [757, 594] width 157 height 41
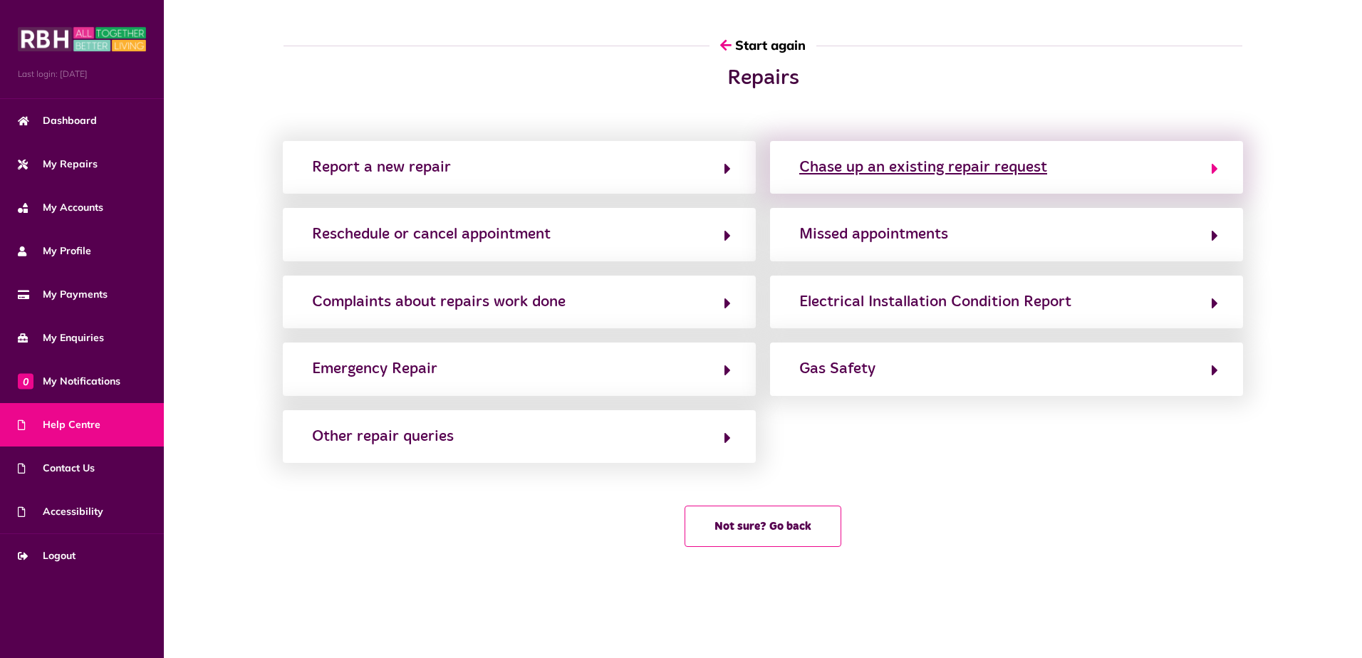
click at [926, 174] on div "Chase up an existing repair request" at bounding box center [923, 167] width 248 height 23
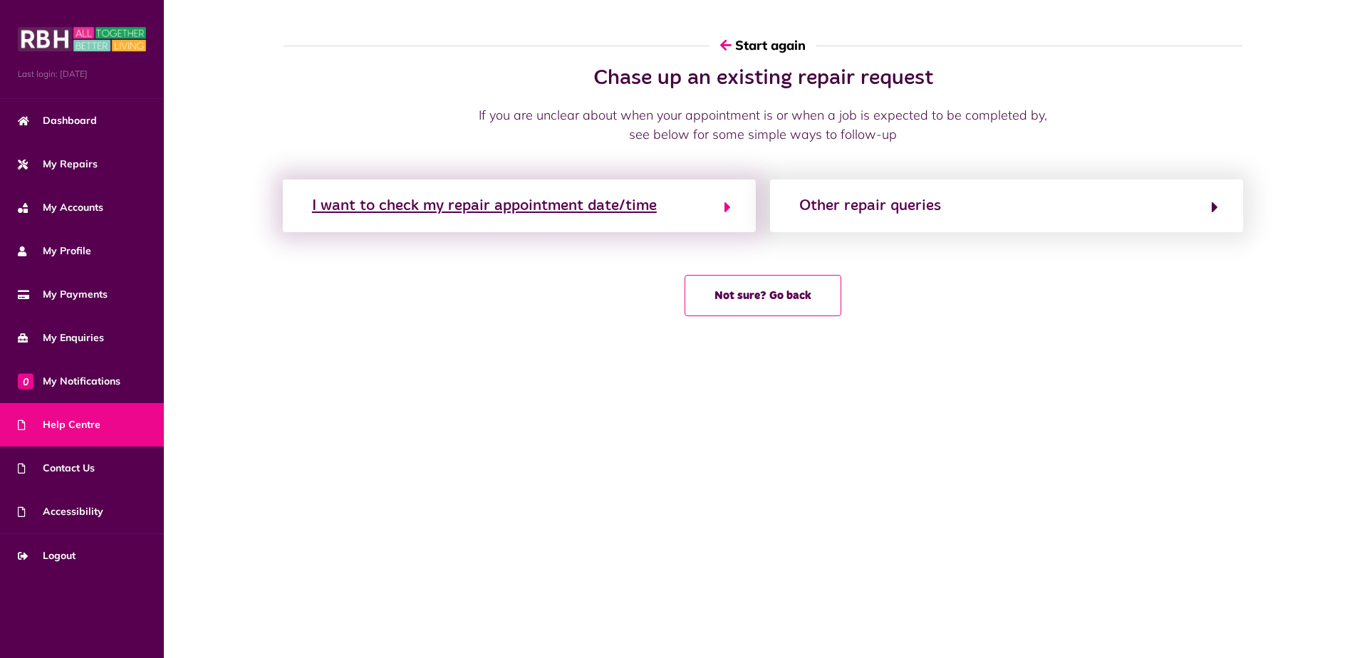
click at [542, 207] on div "I want to check my repair appointment date/time" at bounding box center [484, 205] width 345 height 23
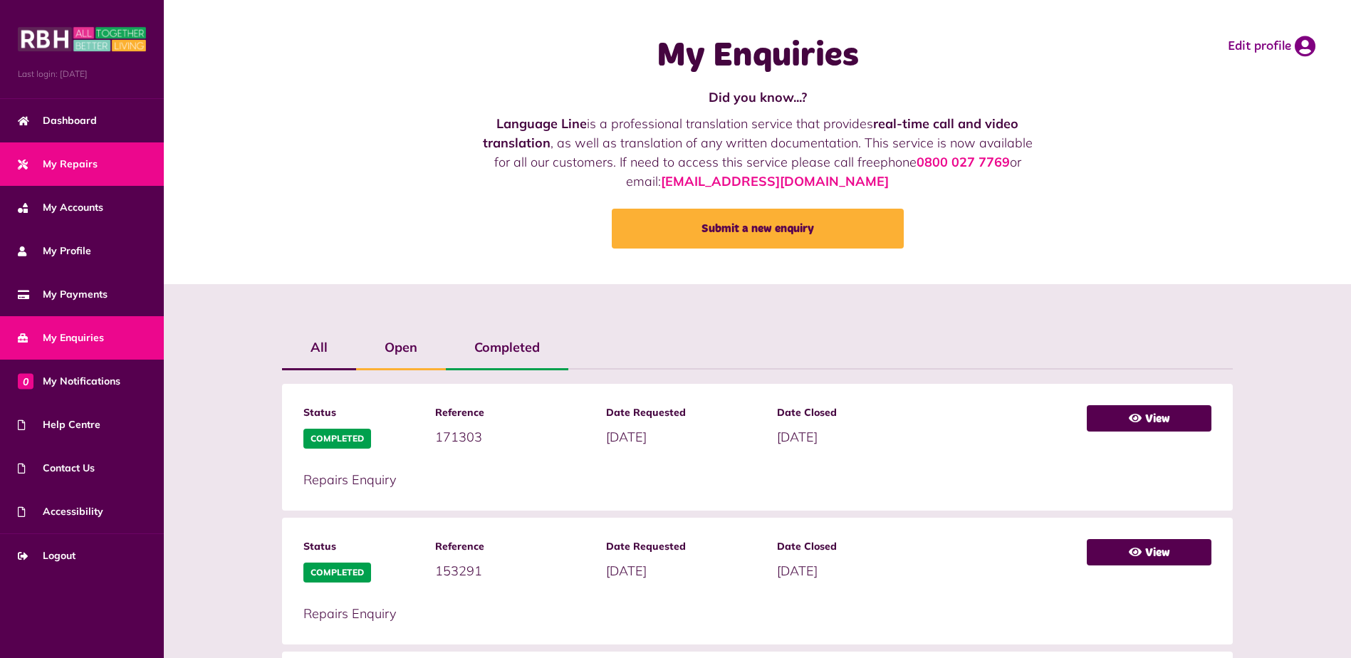
click at [66, 162] on span "My Repairs" at bounding box center [58, 164] width 80 height 15
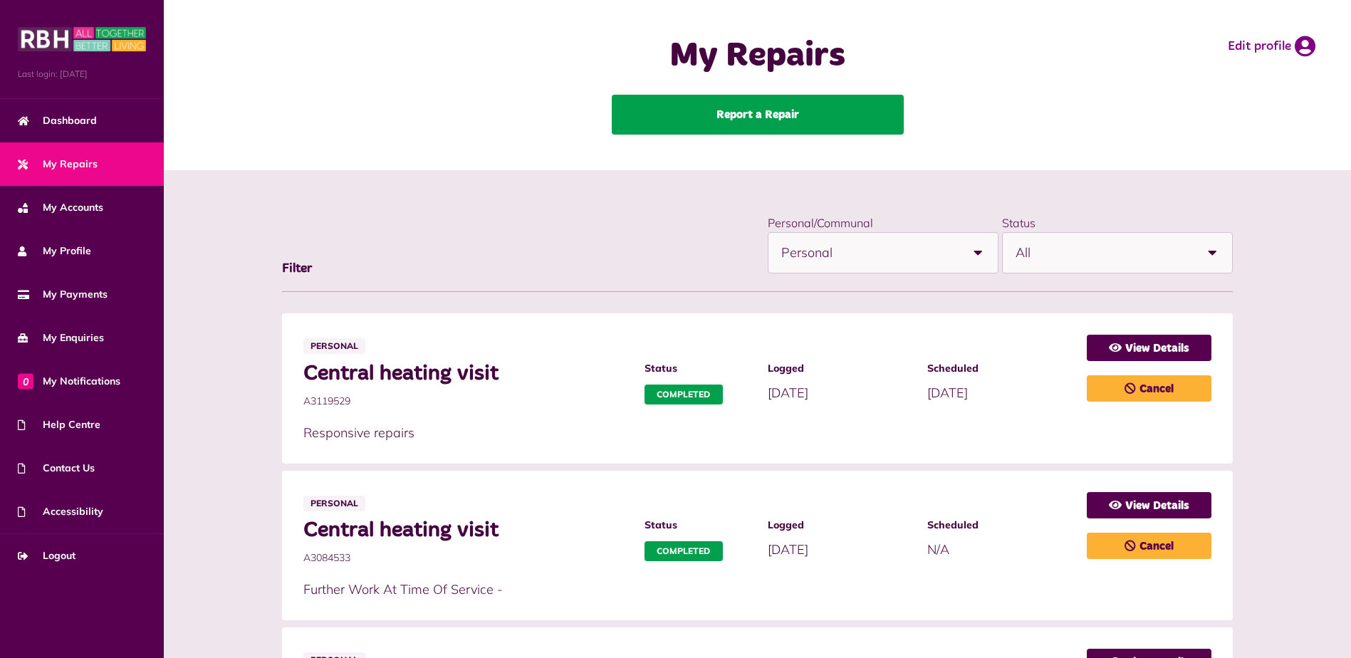
click at [747, 120] on link "Report a Repair" at bounding box center [758, 115] width 292 height 40
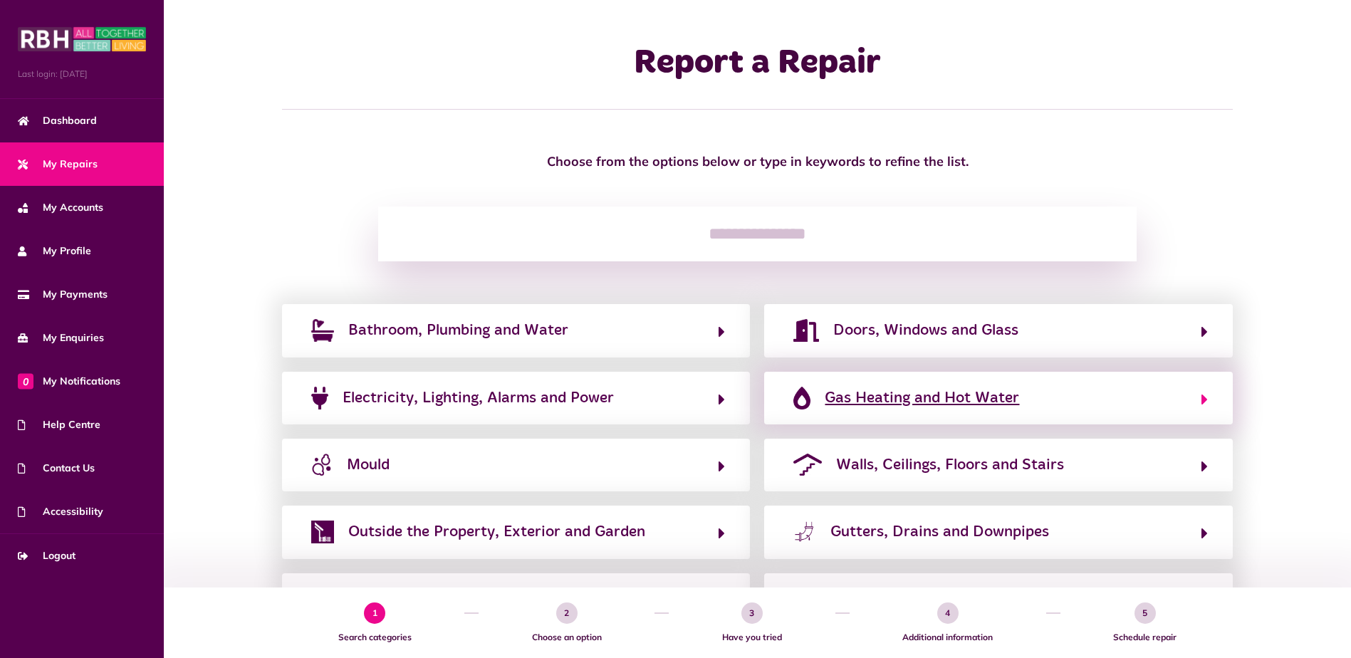
click at [862, 398] on span "Gas Heating and Hot Water" at bounding box center [922, 398] width 194 height 23
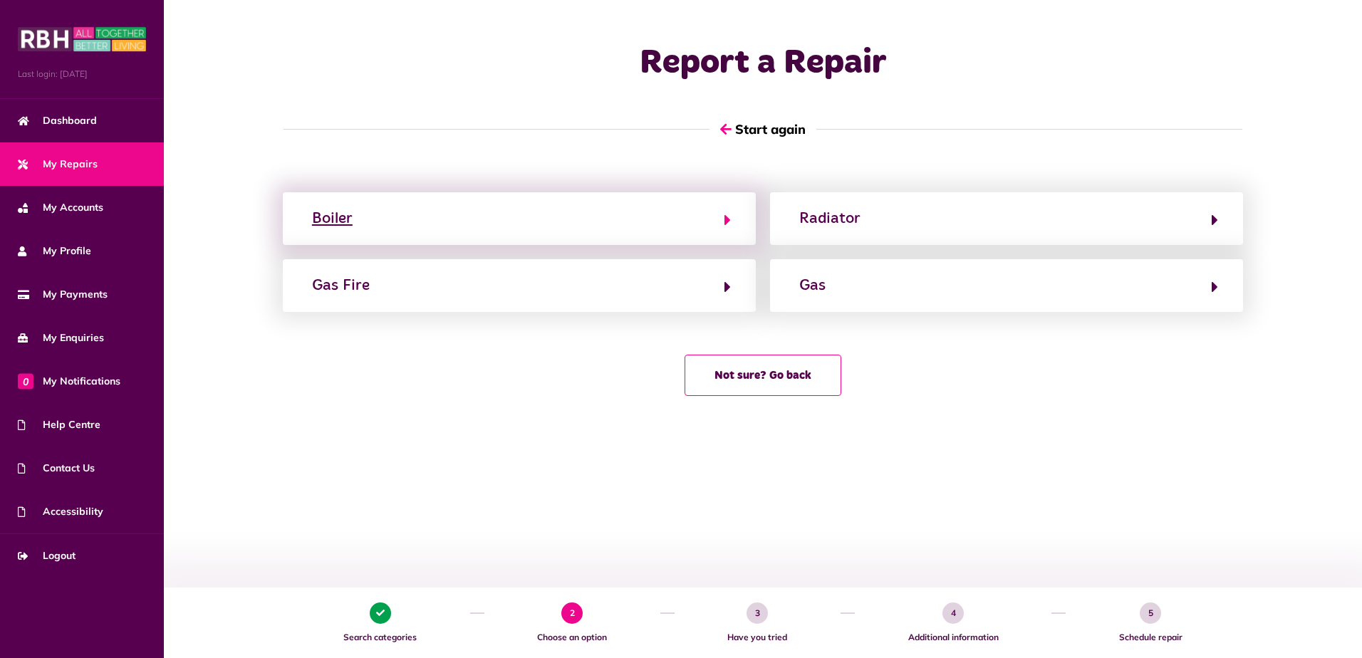
click at [340, 215] on div "Boiler" at bounding box center [332, 218] width 41 height 23
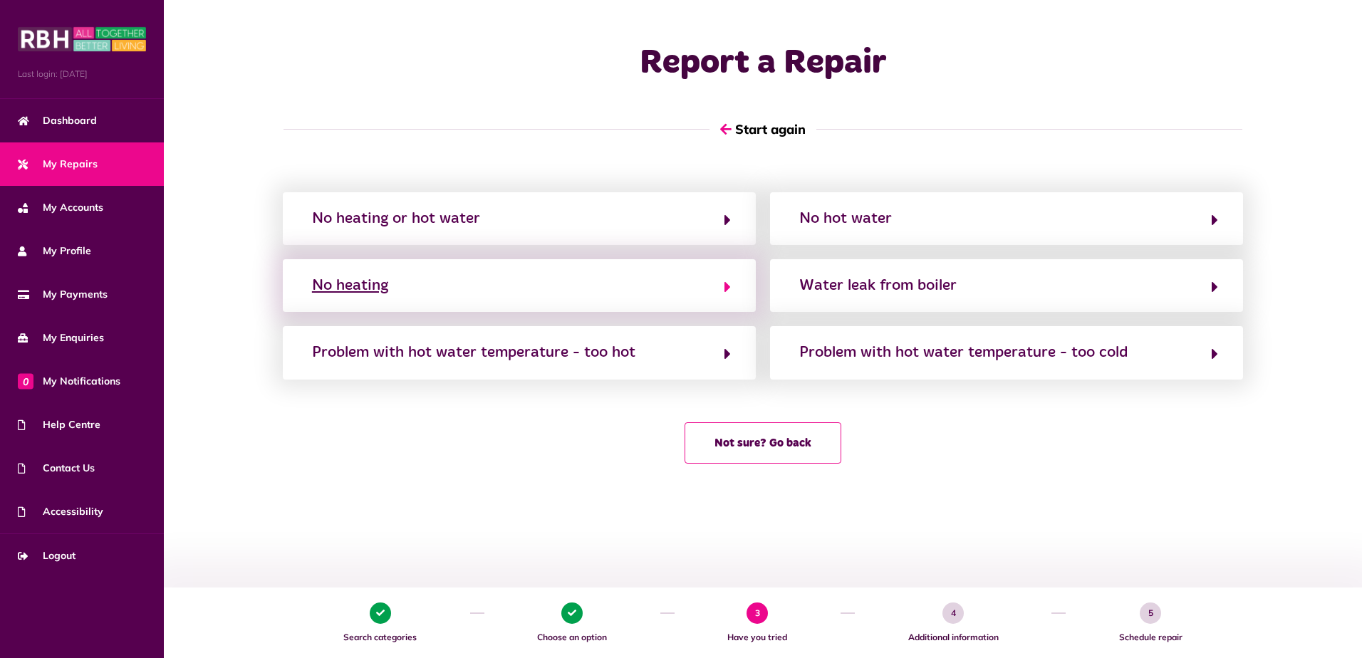
click at [375, 286] on div "No heating" at bounding box center [350, 285] width 76 height 23
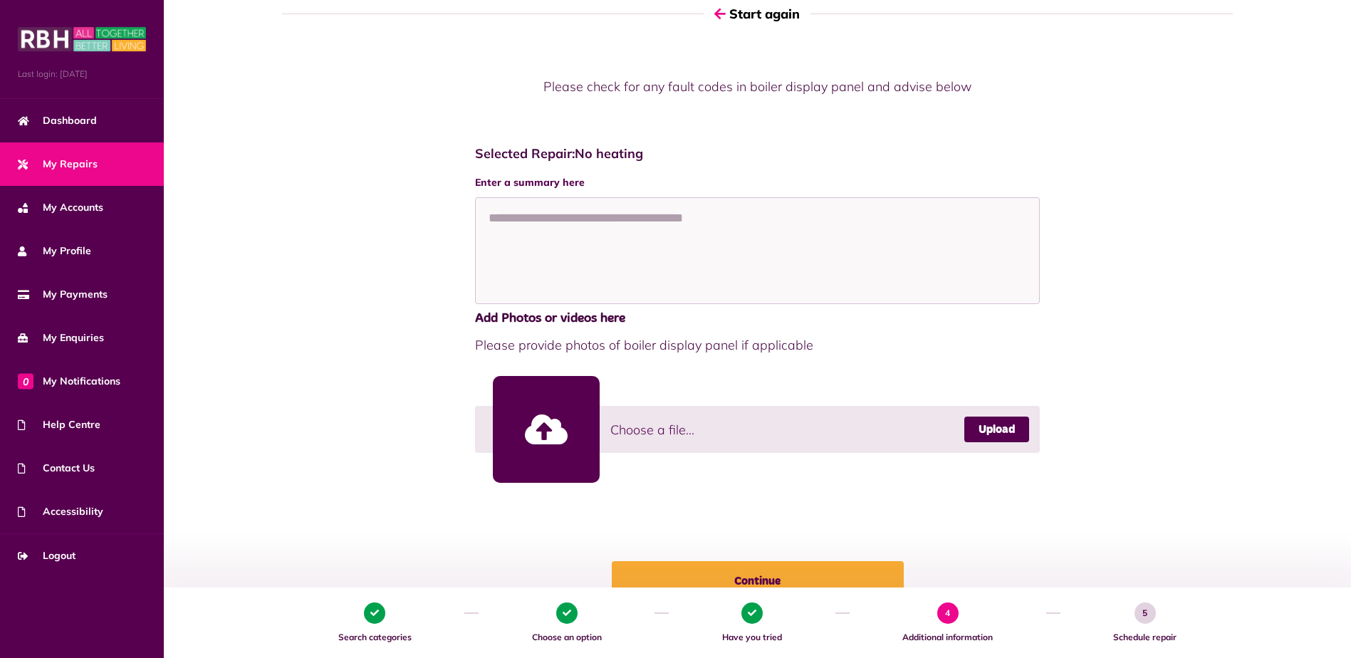
scroll to position [249, 0]
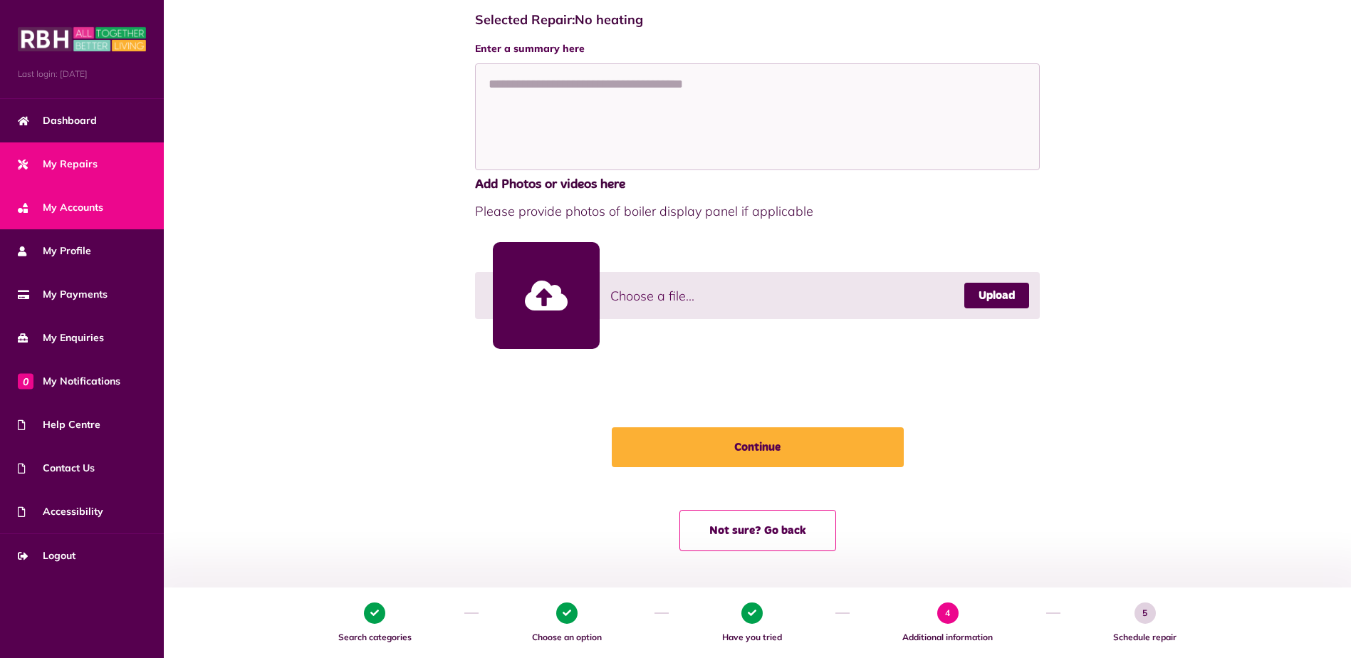
click at [110, 208] on link "My Accounts" at bounding box center [82, 207] width 164 height 43
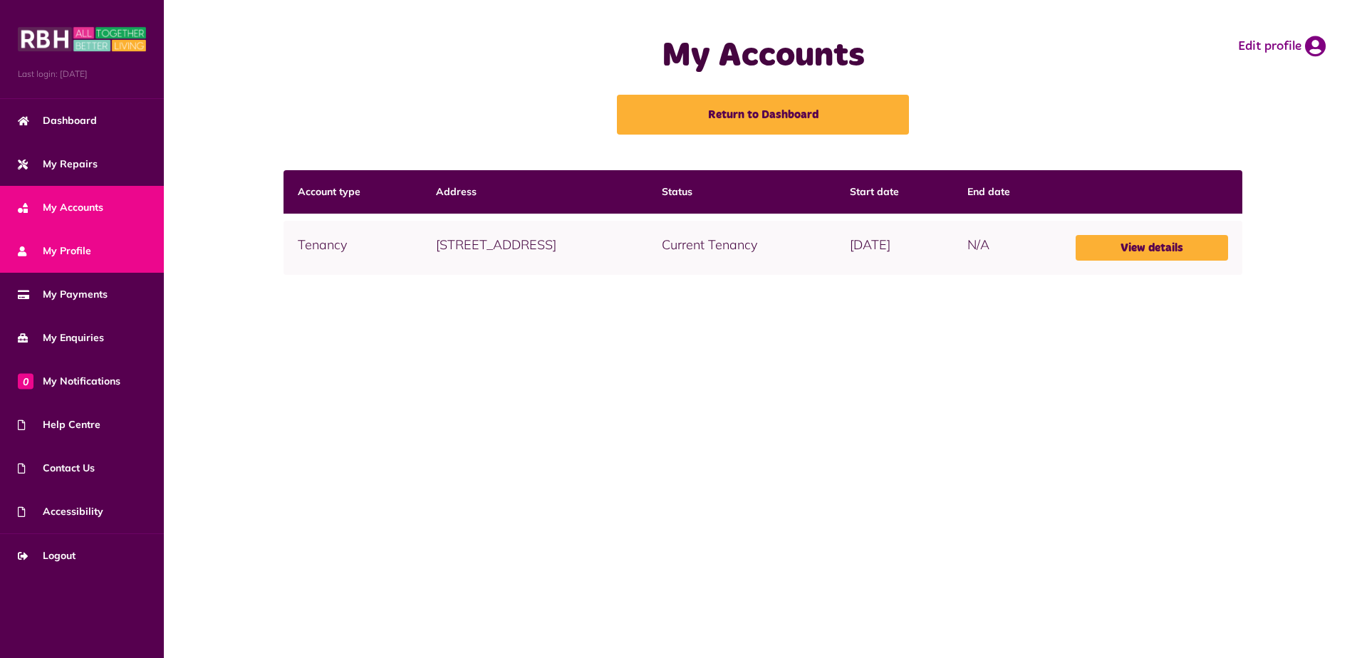
click at [103, 247] on link "My Profile" at bounding box center [82, 250] width 164 height 43
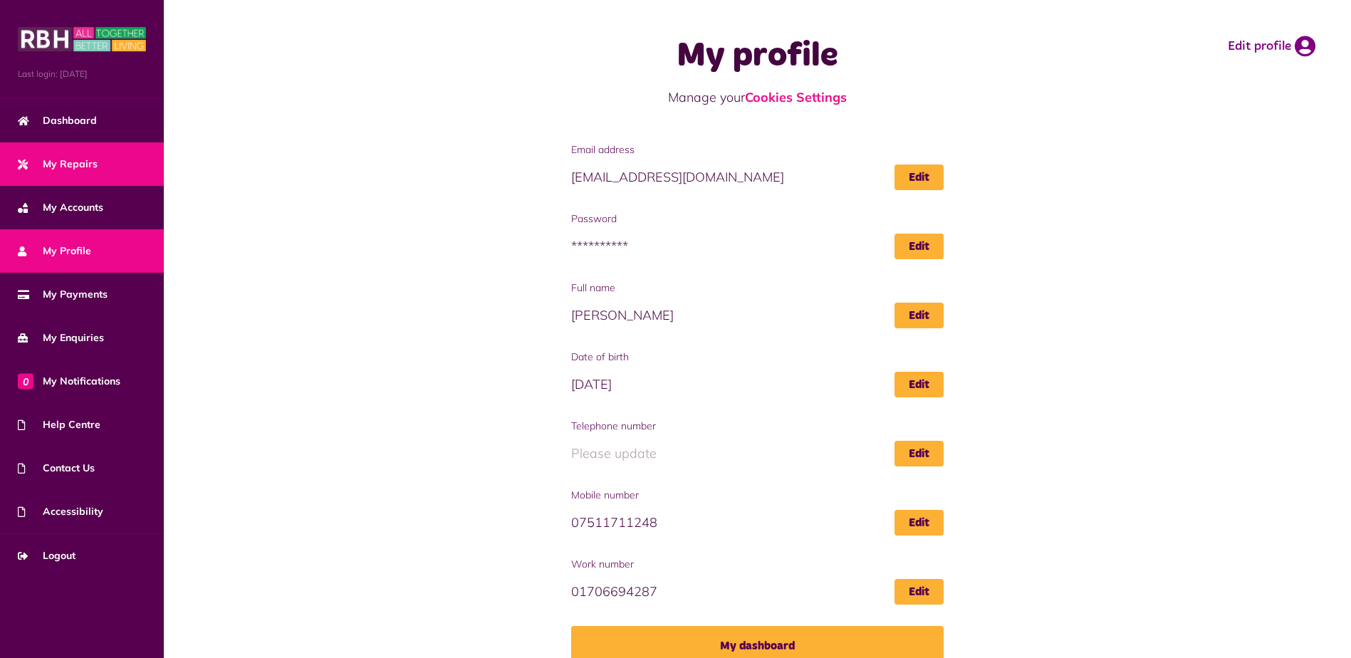
click at [90, 166] on span "My Repairs" at bounding box center [58, 164] width 80 height 15
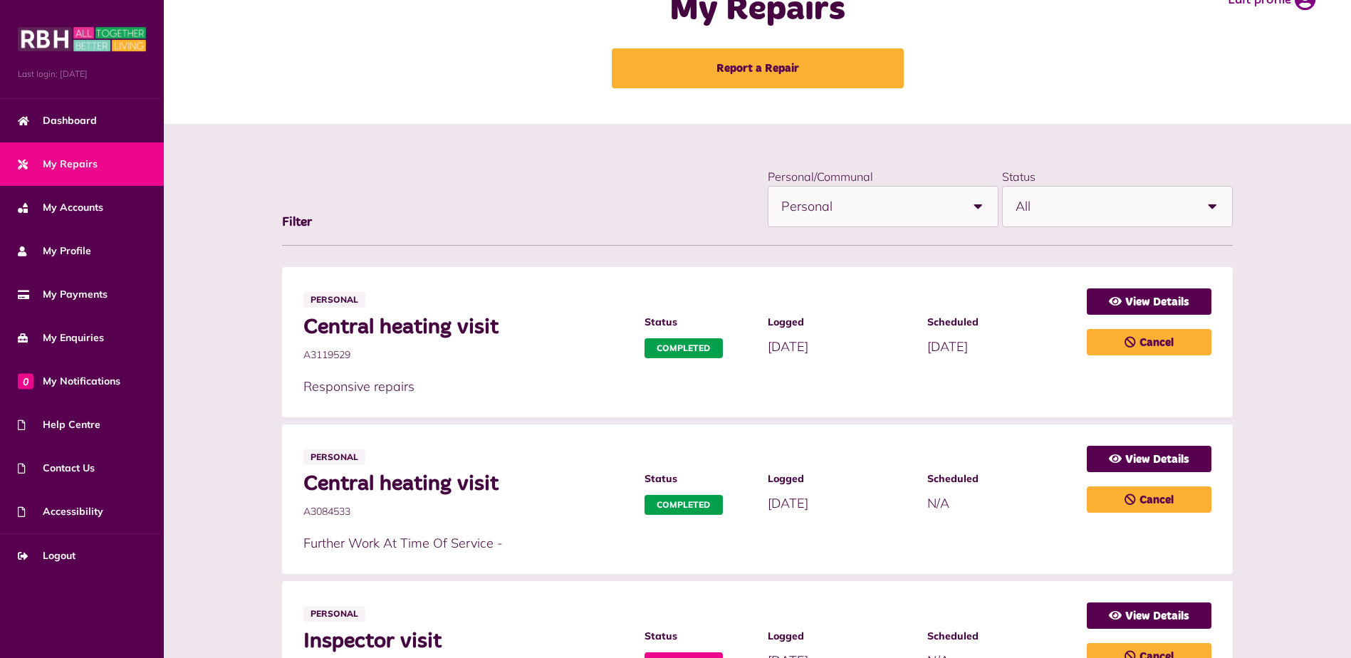
scroll to position [71, 0]
